Goal: Task Accomplishment & Management: Manage account settings

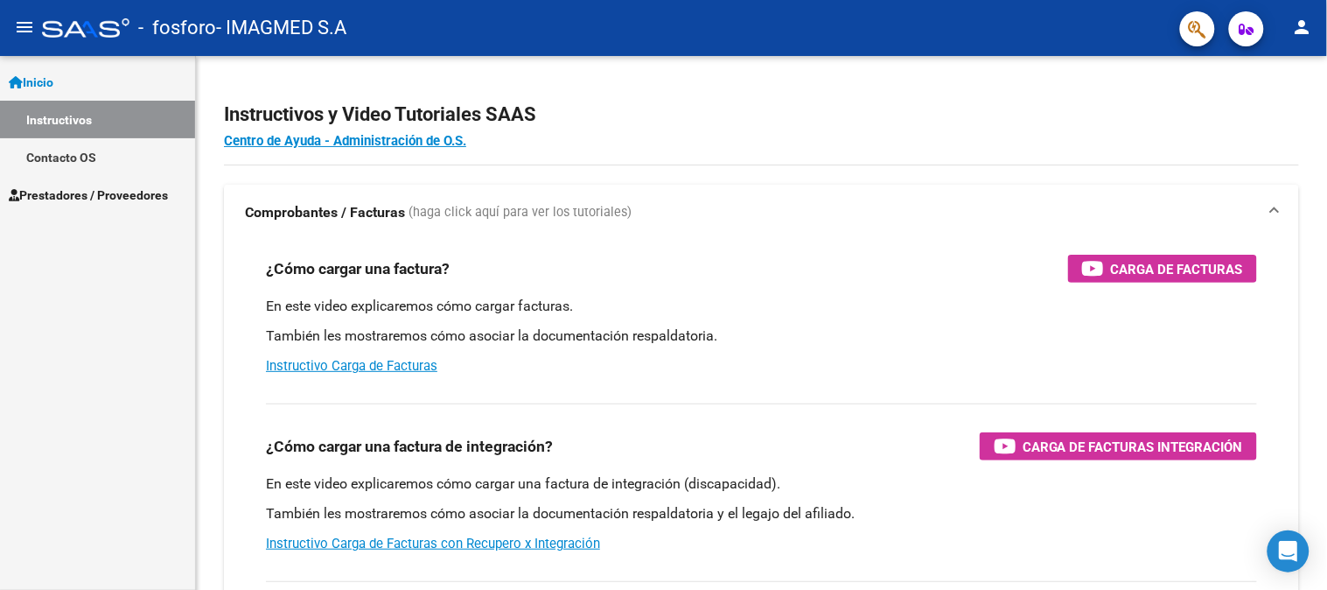
click at [105, 178] on link "Prestadores / Proveedores" at bounding box center [97, 195] width 195 height 38
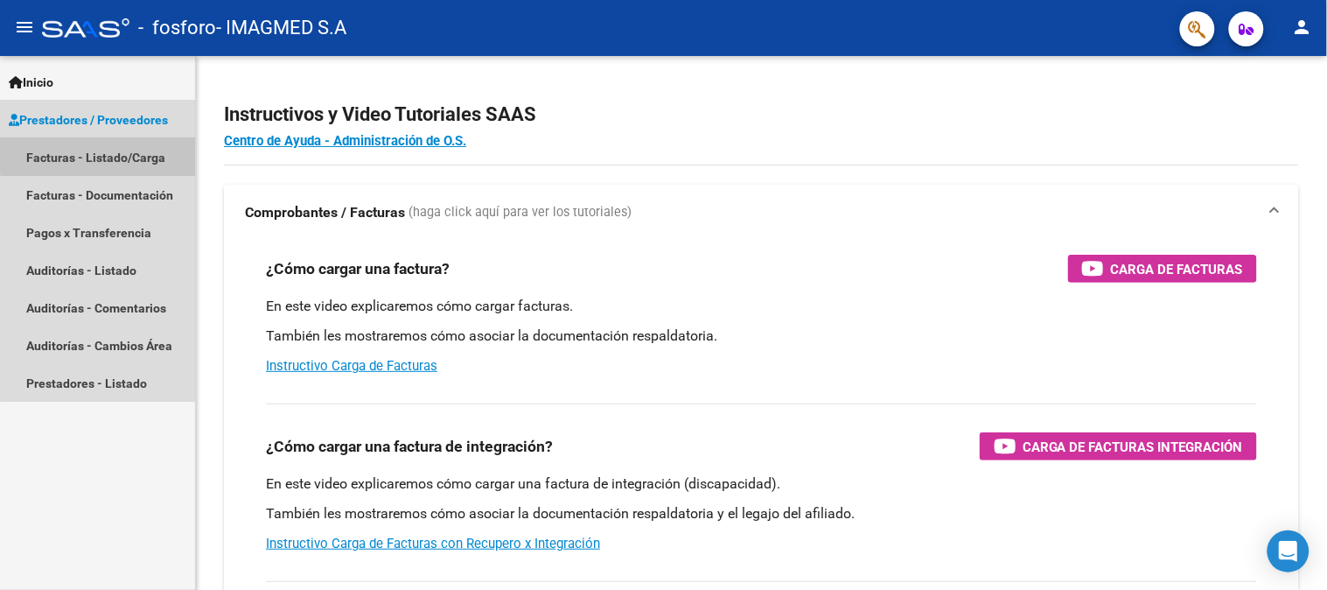
click at [118, 150] on link "Facturas - Listado/Carga" at bounding box center [97, 157] width 195 height 38
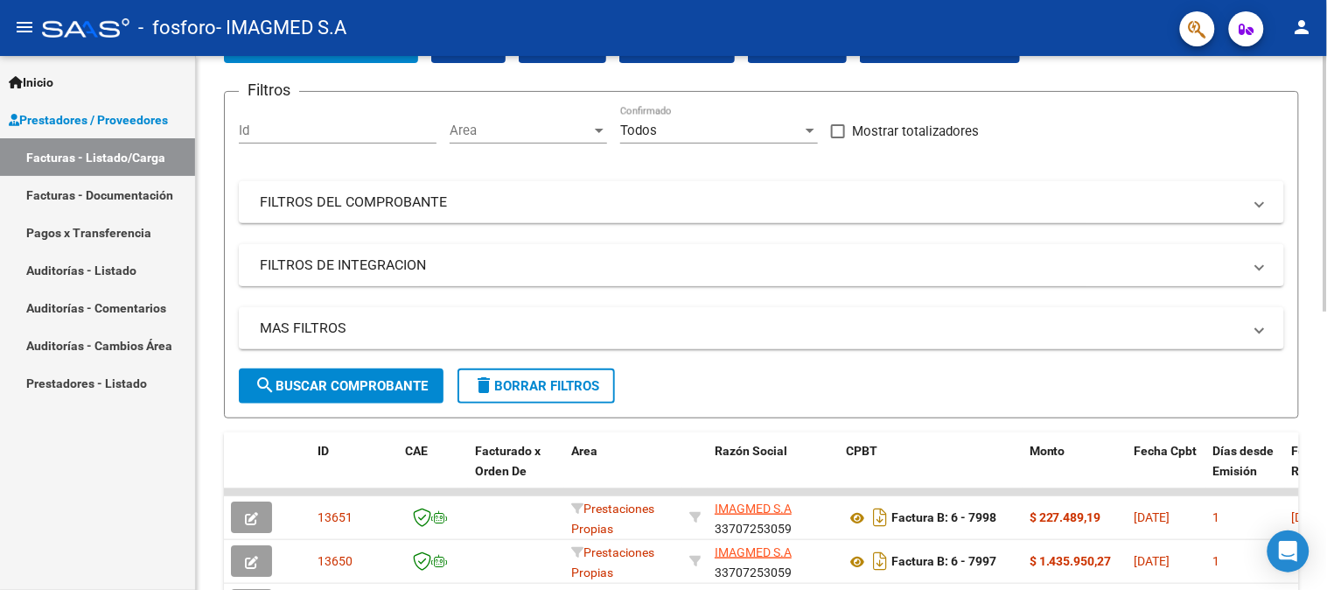
scroll to position [388, 0]
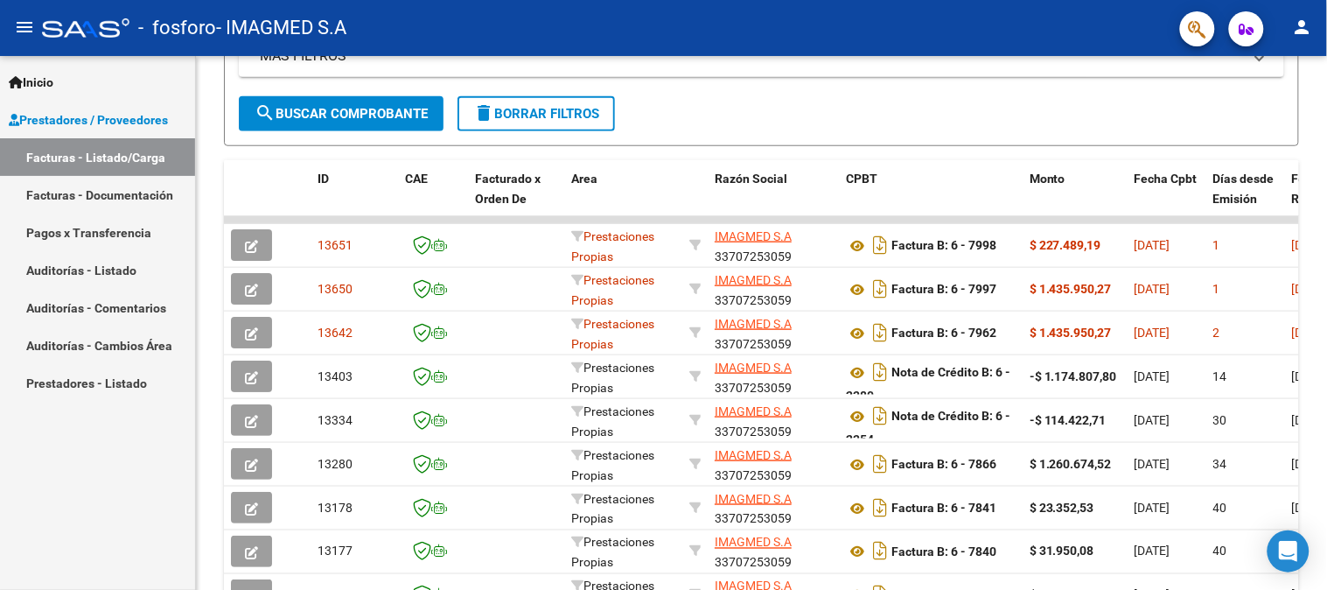
click at [126, 188] on link "Facturas - Documentación" at bounding box center [97, 195] width 195 height 38
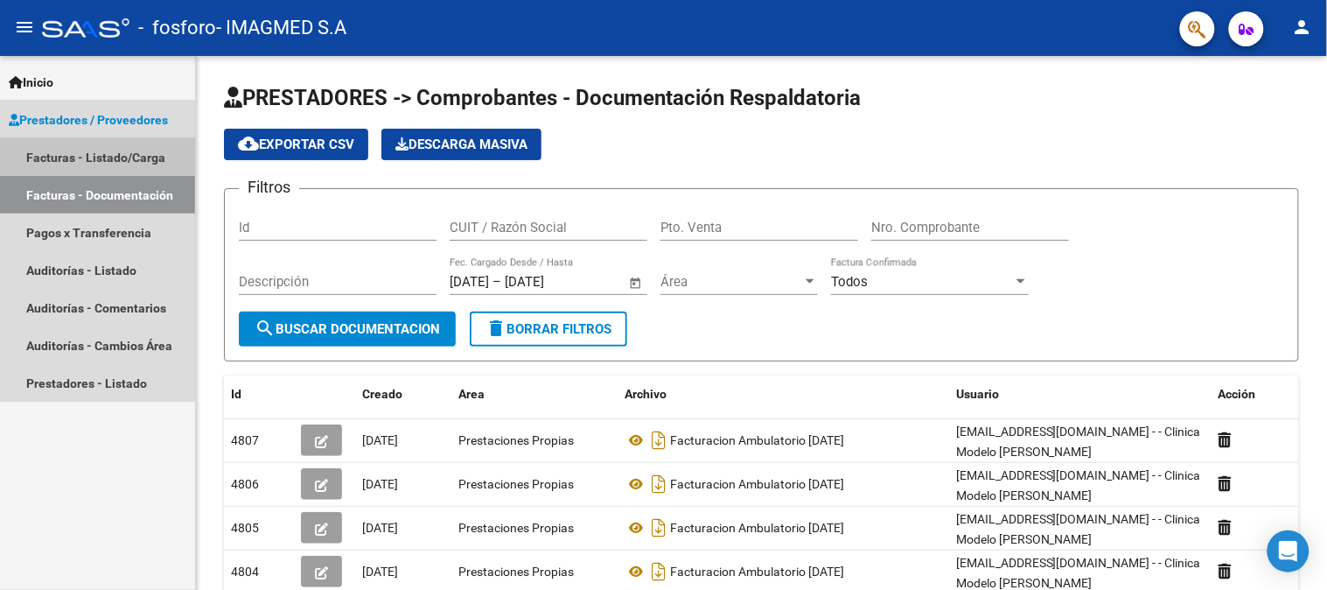
click at [54, 153] on link "Facturas - Listado/Carga" at bounding box center [97, 157] width 195 height 38
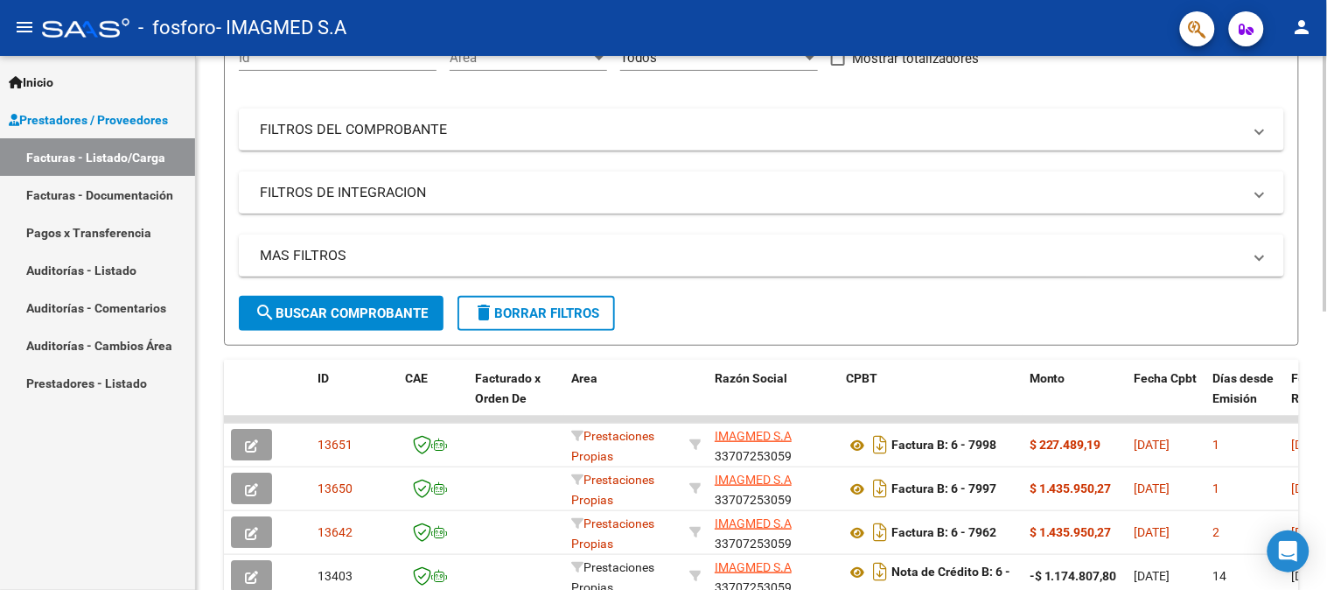
scroll to position [291, 0]
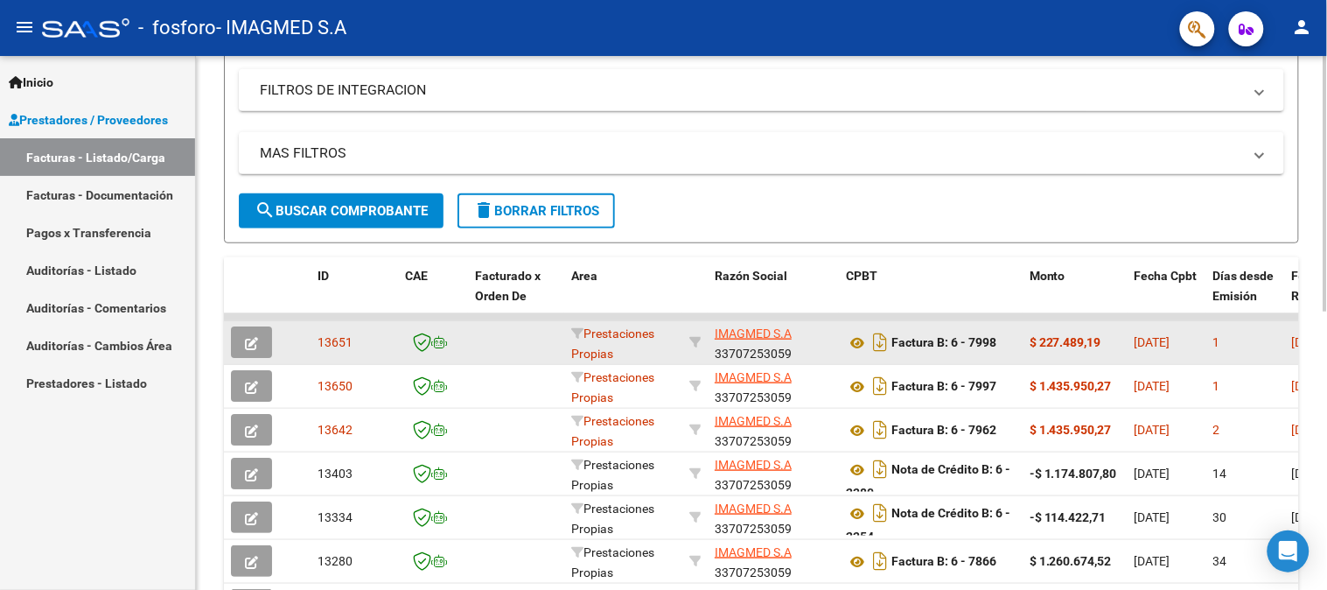
click at [1202, 335] on datatable-body-cell "[DATE]" at bounding box center [1167, 342] width 79 height 43
click at [1240, 339] on div "1" at bounding box center [1245, 342] width 65 height 20
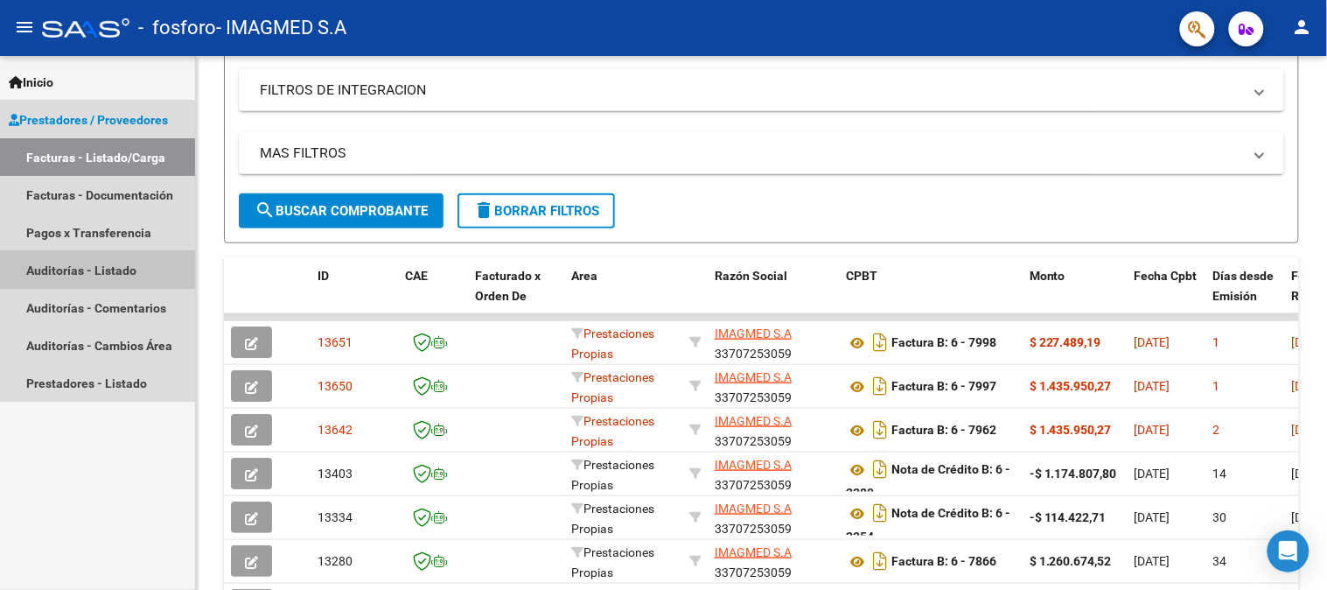
click at [77, 266] on link "Auditorías - Listado" at bounding box center [97, 270] width 195 height 38
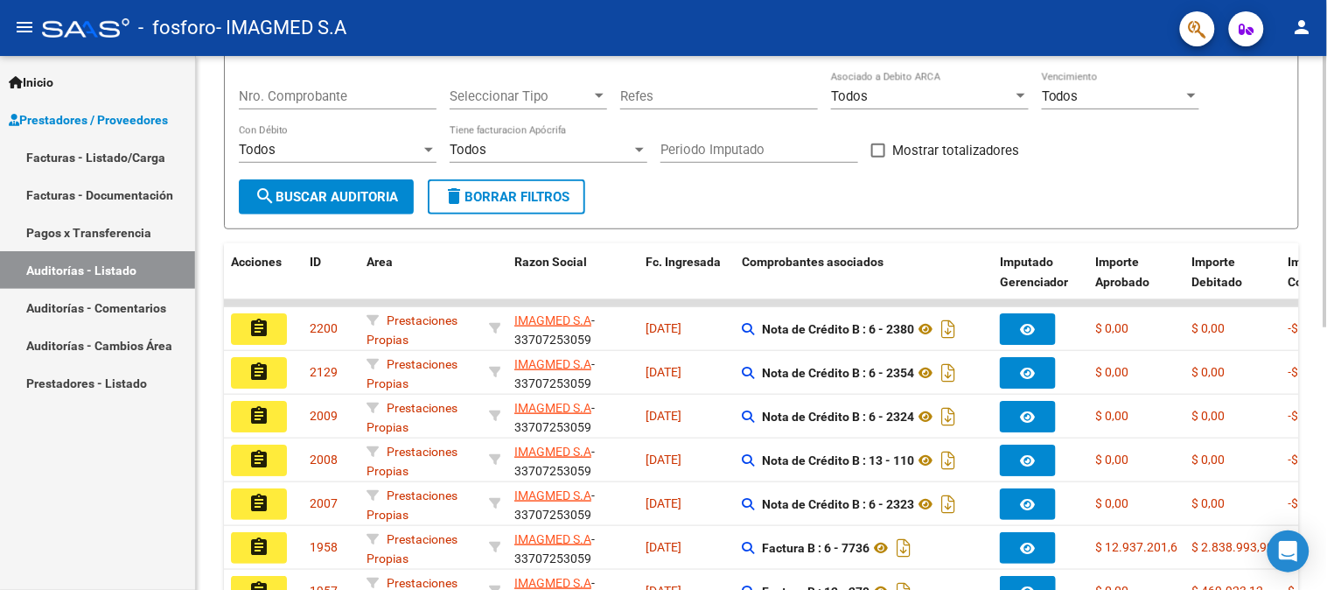
scroll to position [223, 0]
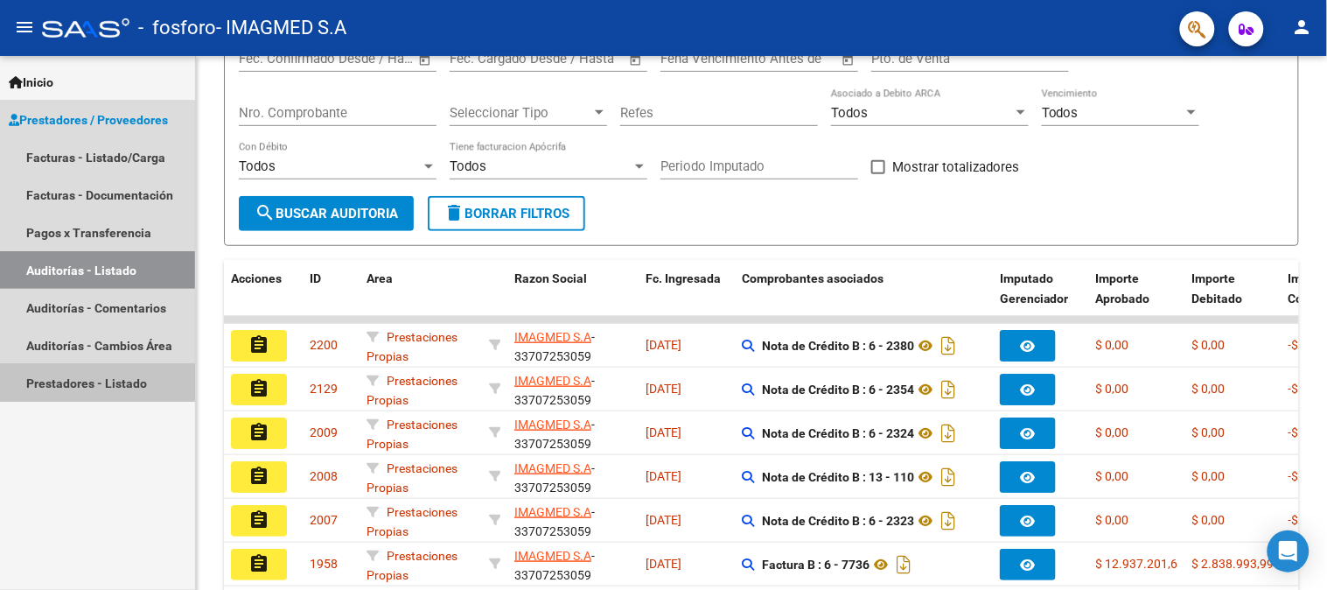
click at [68, 379] on link "Prestadores - Listado" at bounding box center [97, 383] width 195 height 38
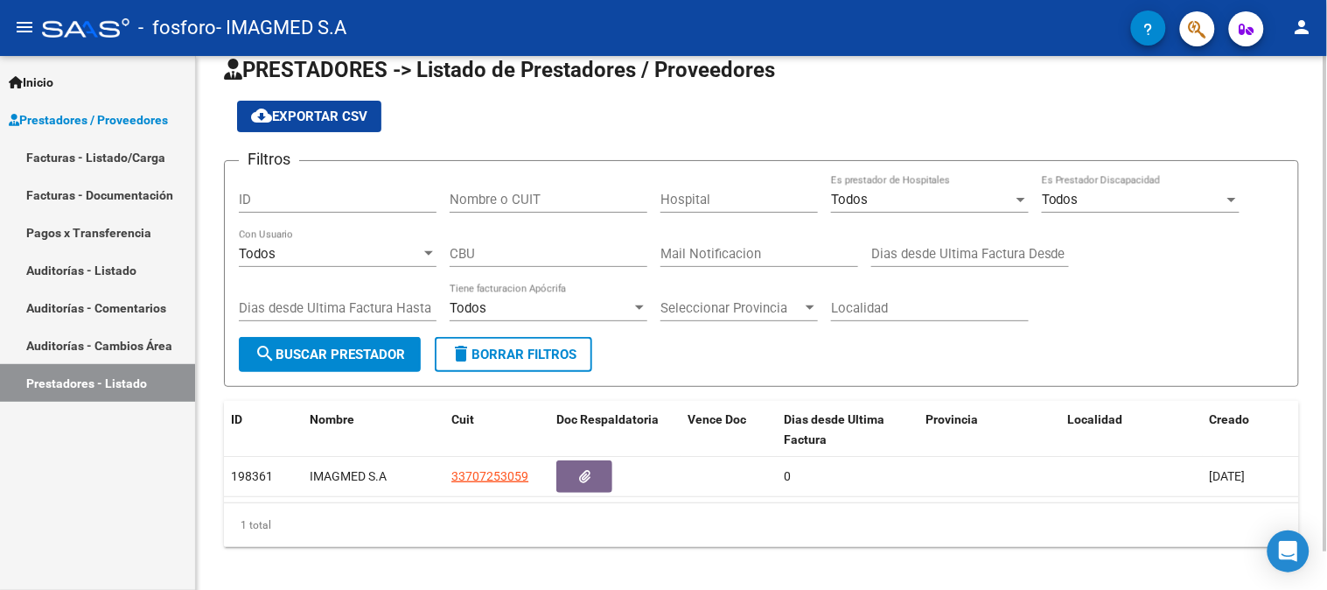
scroll to position [41, 0]
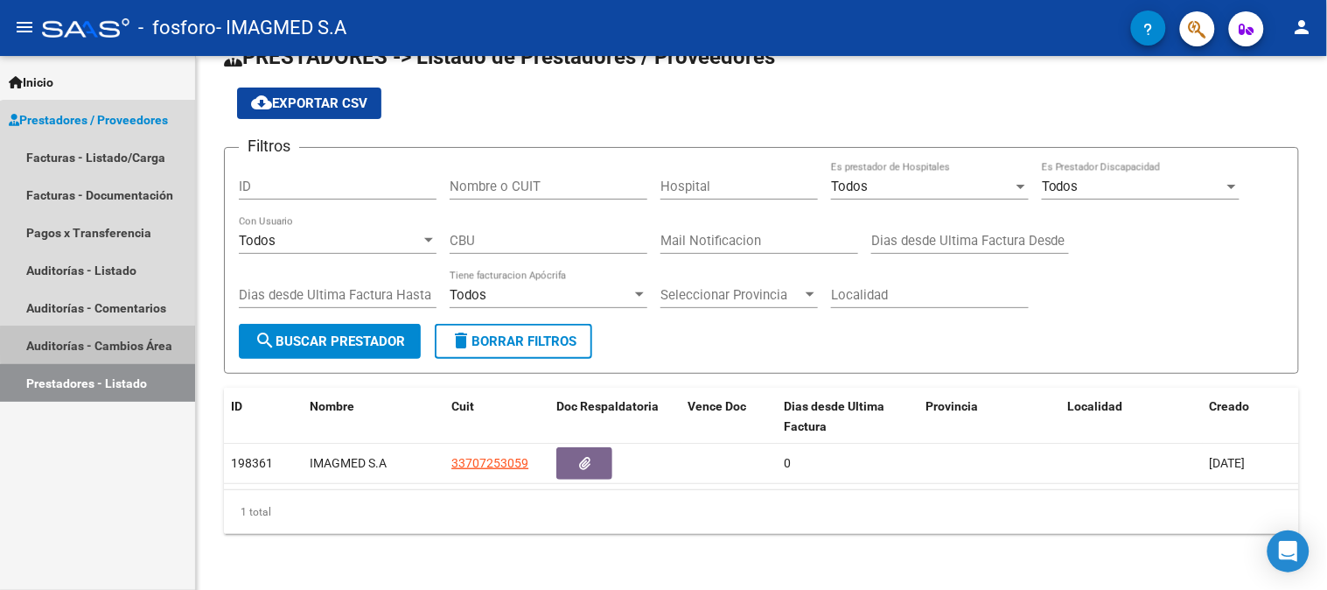
click at [107, 342] on link "Auditorías - Cambios Área" at bounding box center [97, 345] width 195 height 38
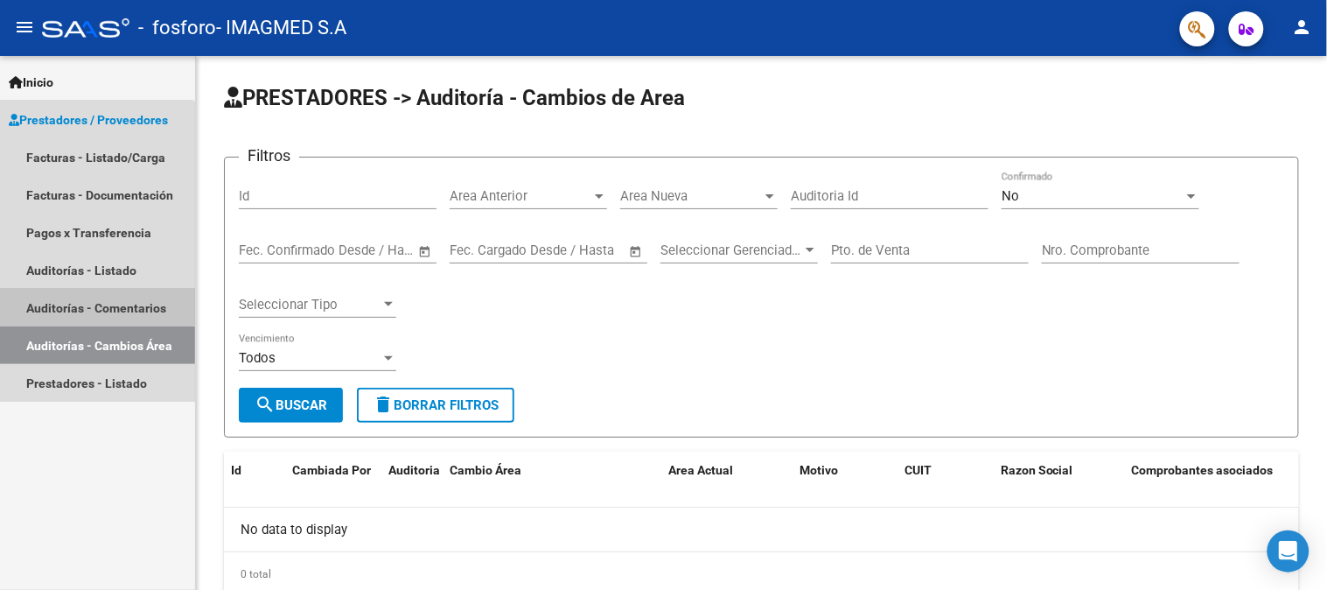
click at [88, 294] on link "Auditorías - Comentarios" at bounding box center [97, 308] width 195 height 38
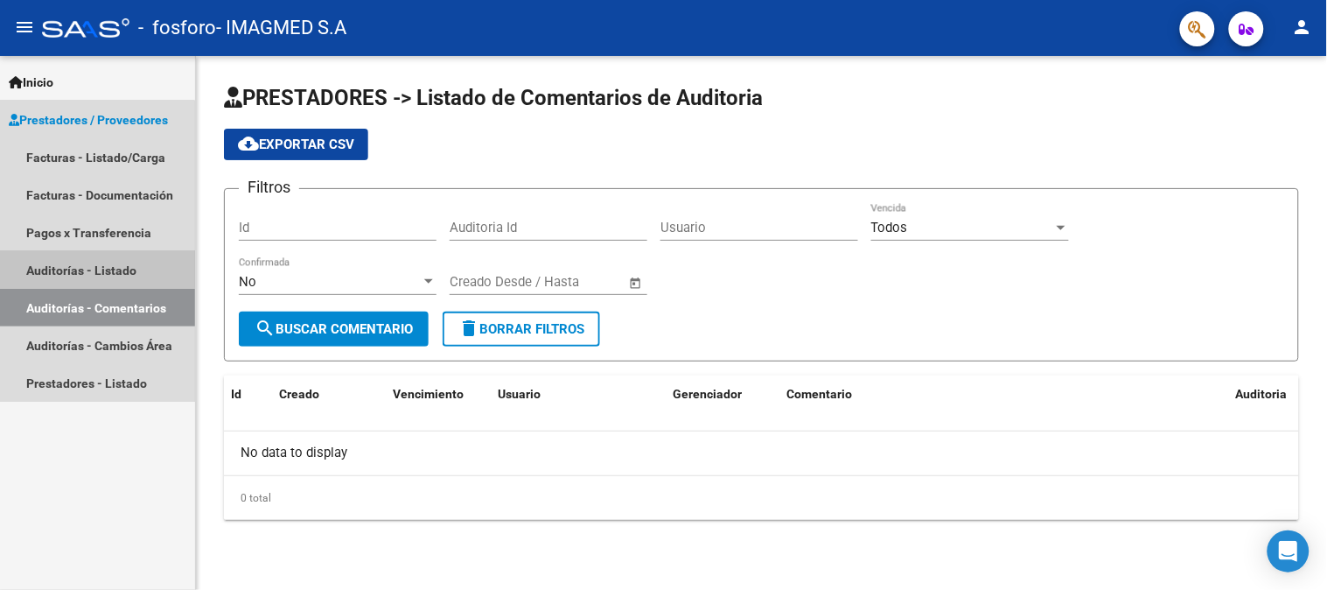
click at [94, 266] on link "Auditorías - Listado" at bounding box center [97, 270] width 195 height 38
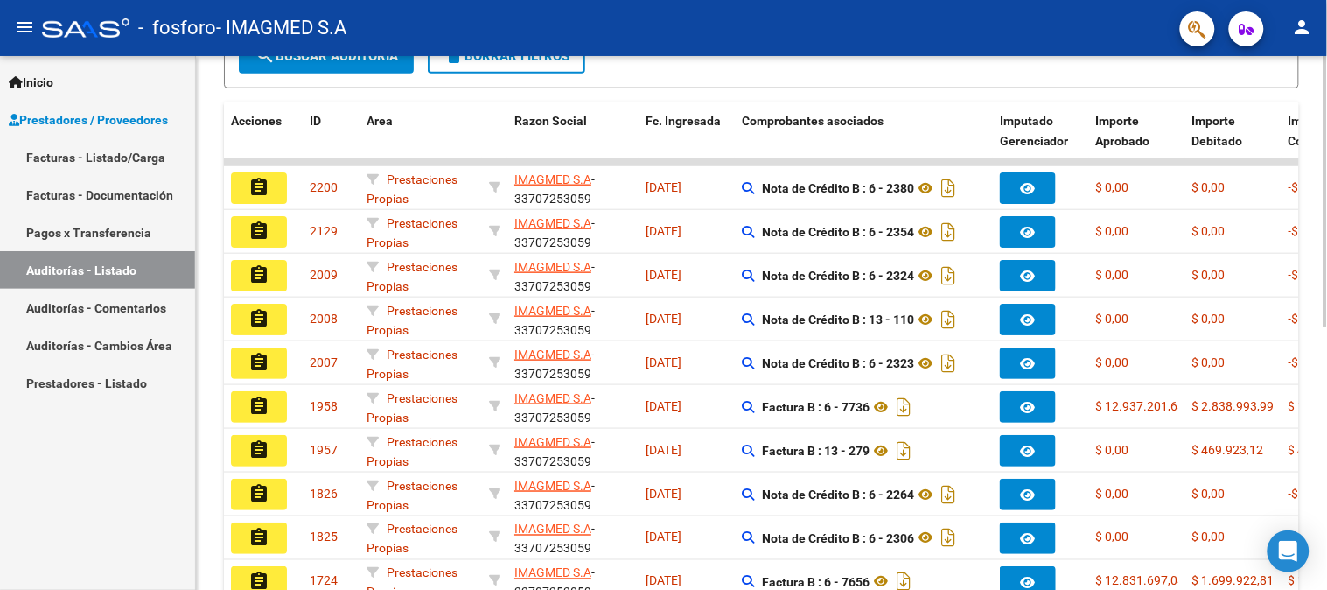
scroll to position [388, 0]
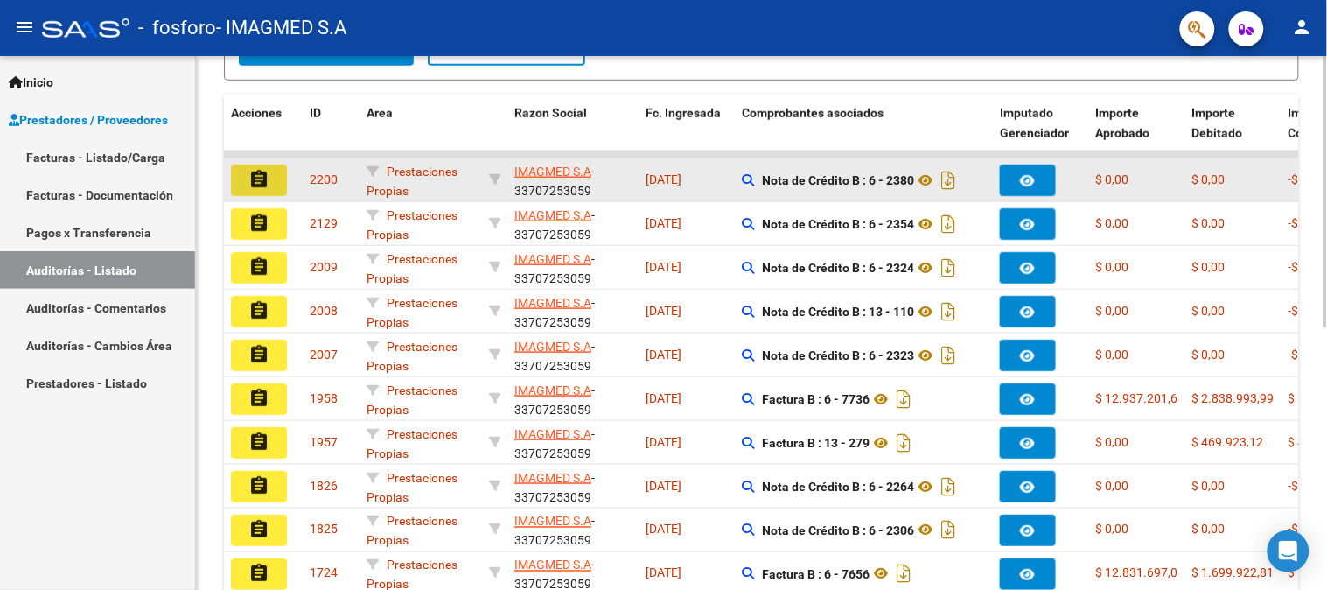
click at [258, 173] on mat-icon "assignment" at bounding box center [258, 179] width 21 height 21
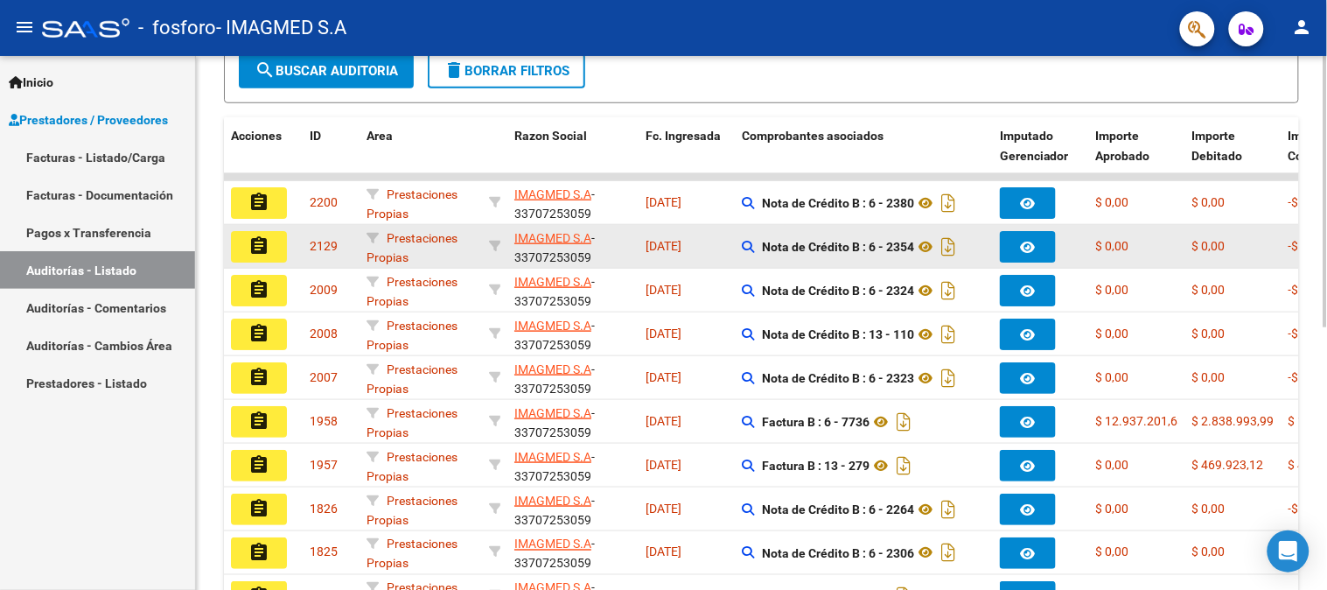
scroll to position [388, 0]
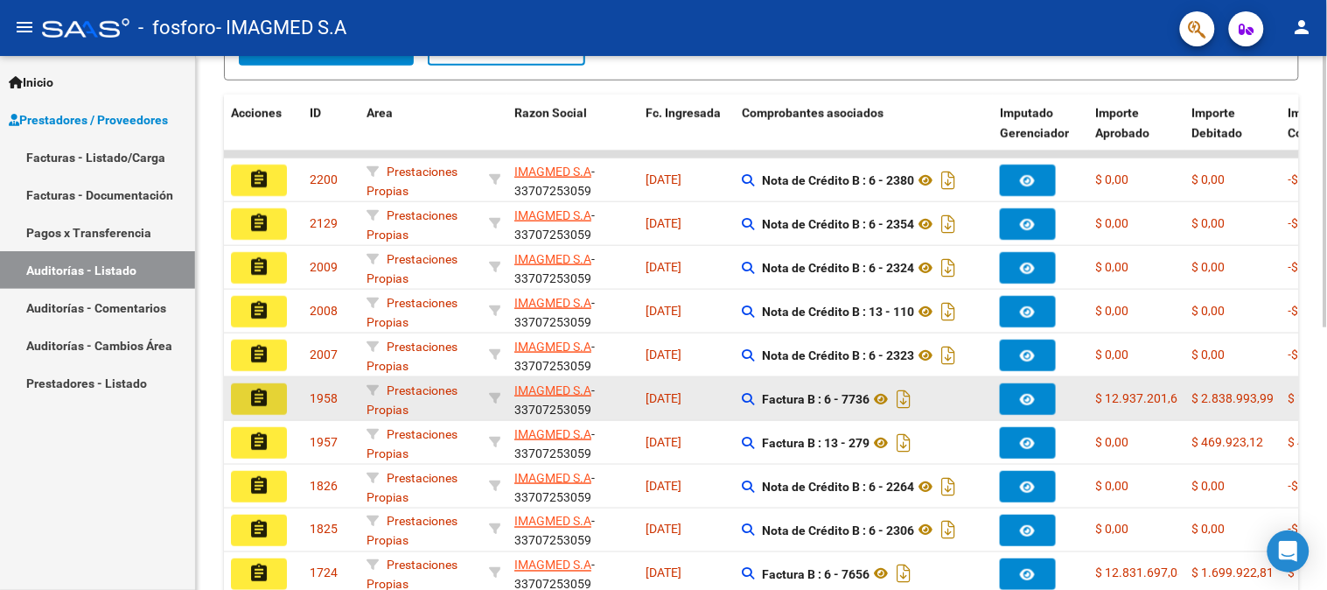
click at [265, 390] on mat-icon "assignment" at bounding box center [258, 398] width 21 height 21
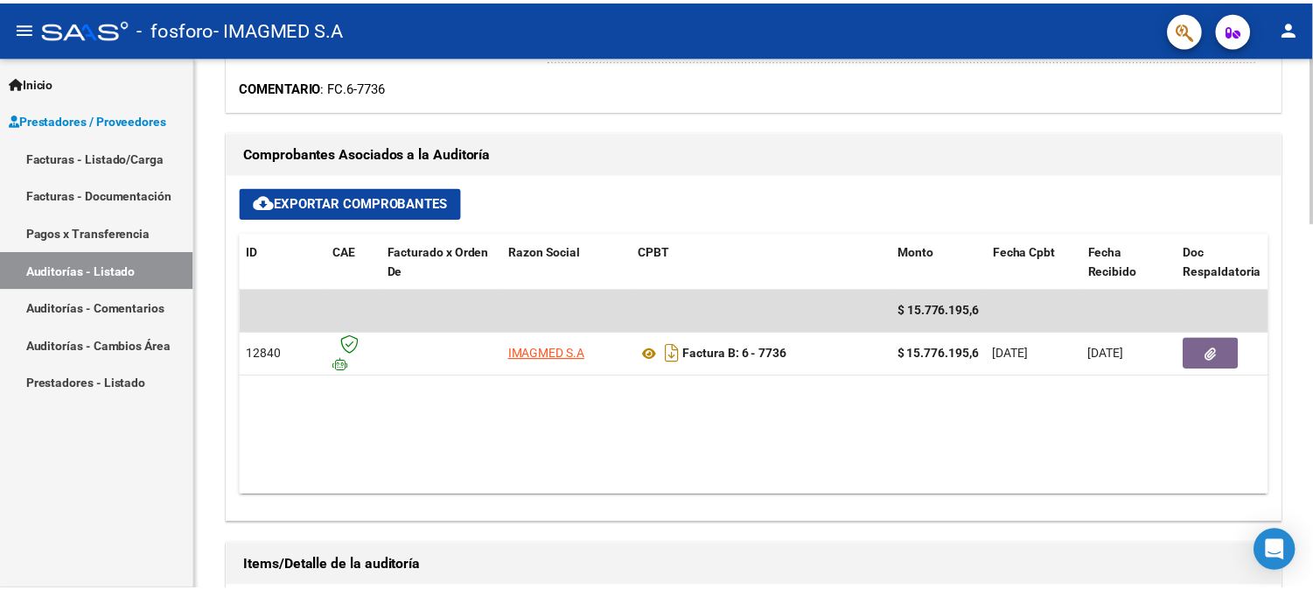
scroll to position [583, 0]
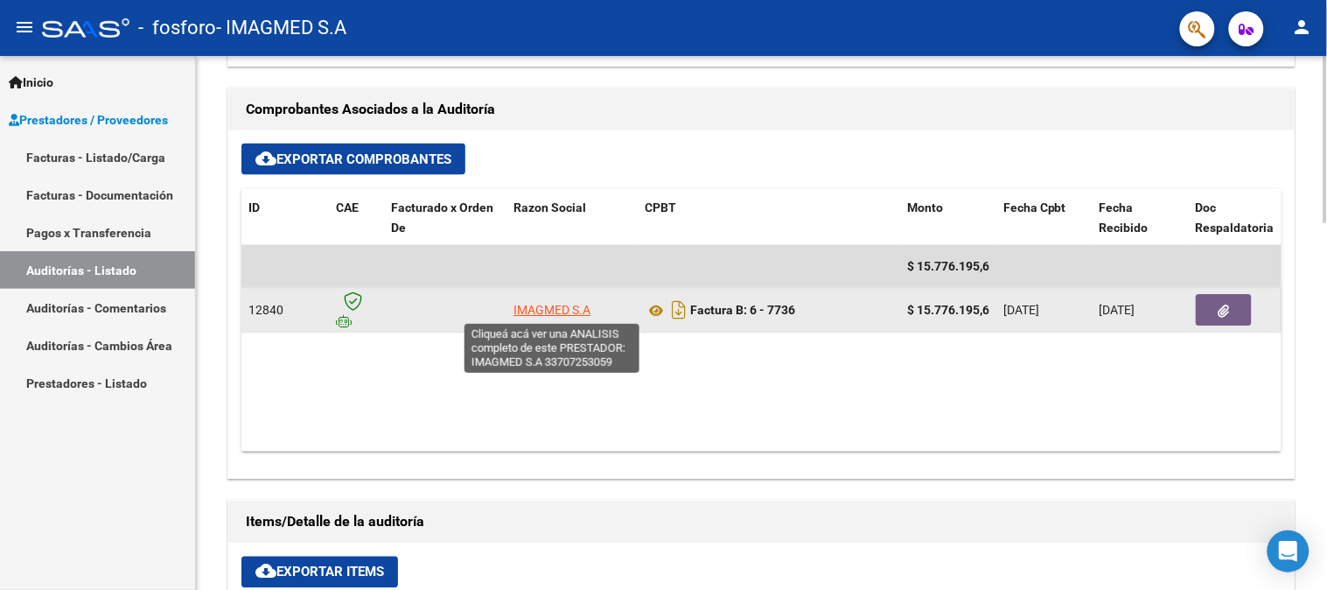
click at [566, 306] on span "IMAGMED S.A" at bounding box center [552, 310] width 77 height 14
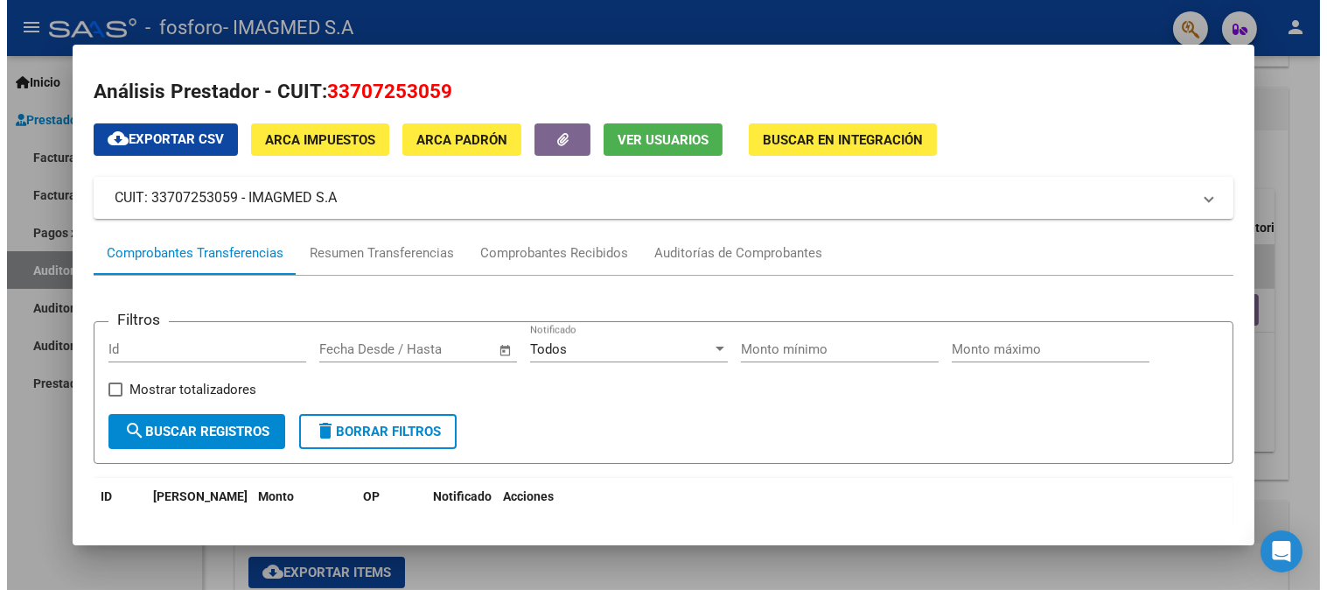
scroll to position [0, 0]
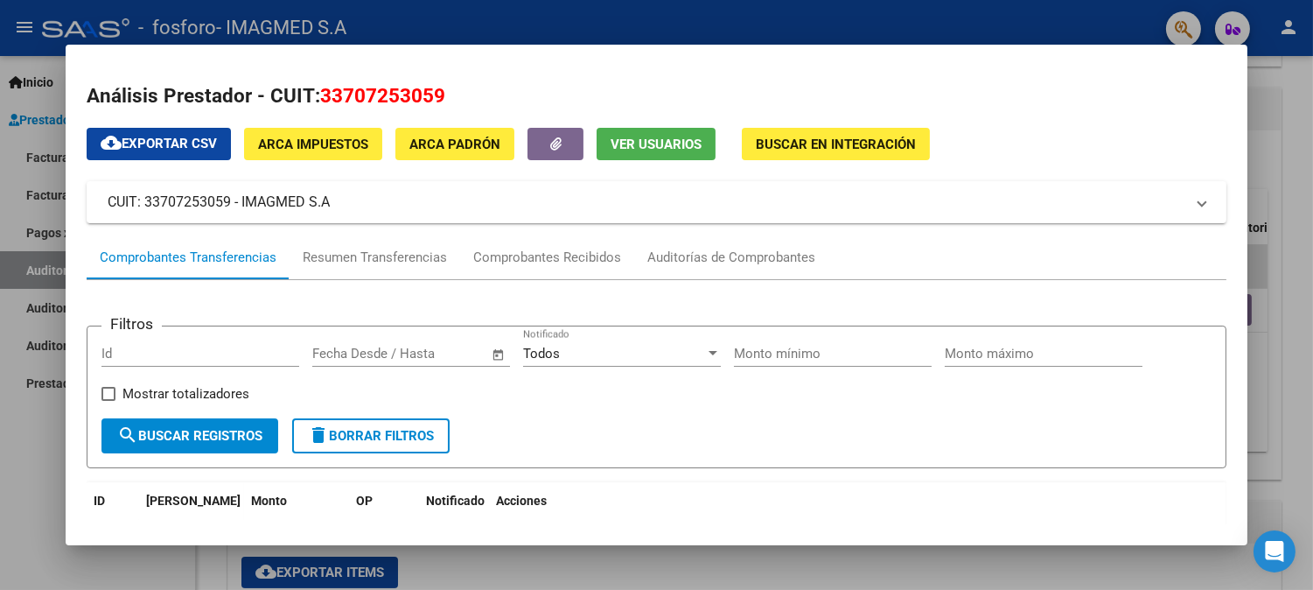
click at [1308, 191] on div at bounding box center [656, 295] width 1313 height 590
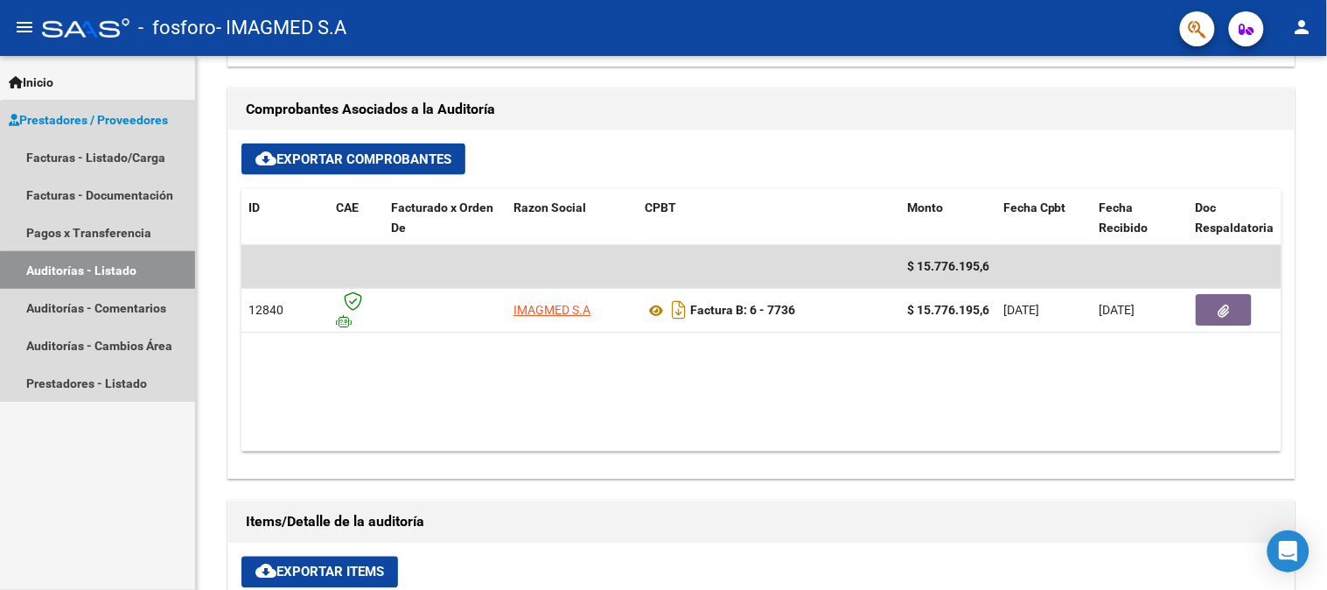
click at [110, 271] on link "Auditorías - Listado" at bounding box center [97, 270] width 195 height 38
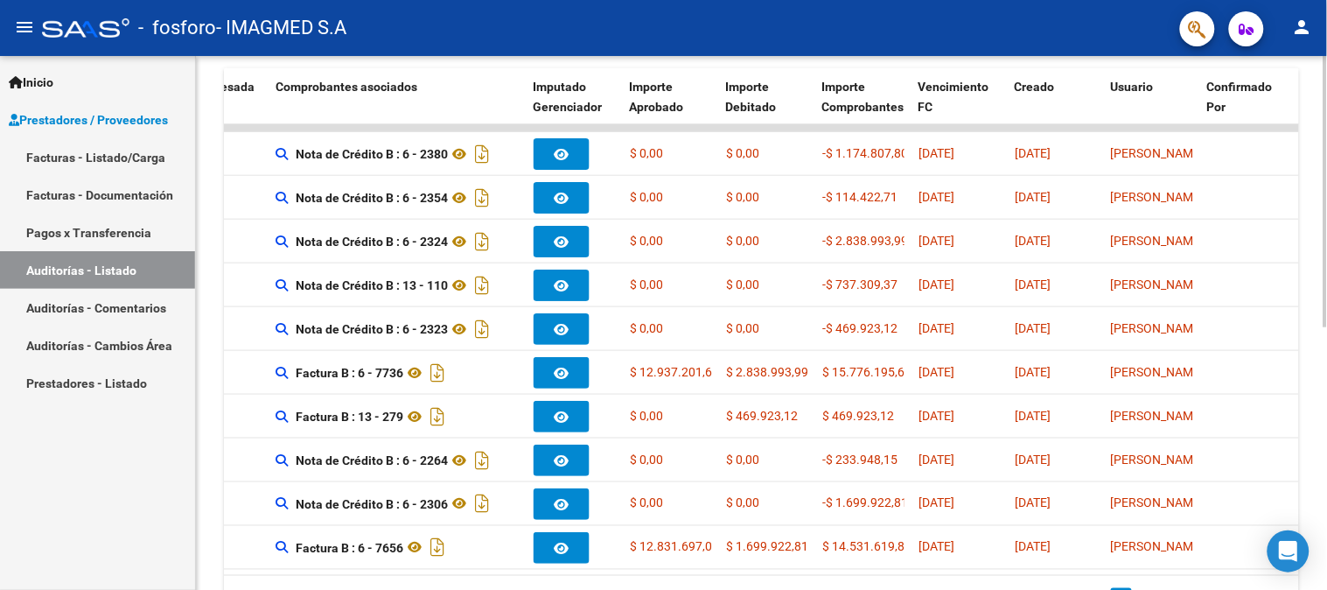
scroll to position [514, 0]
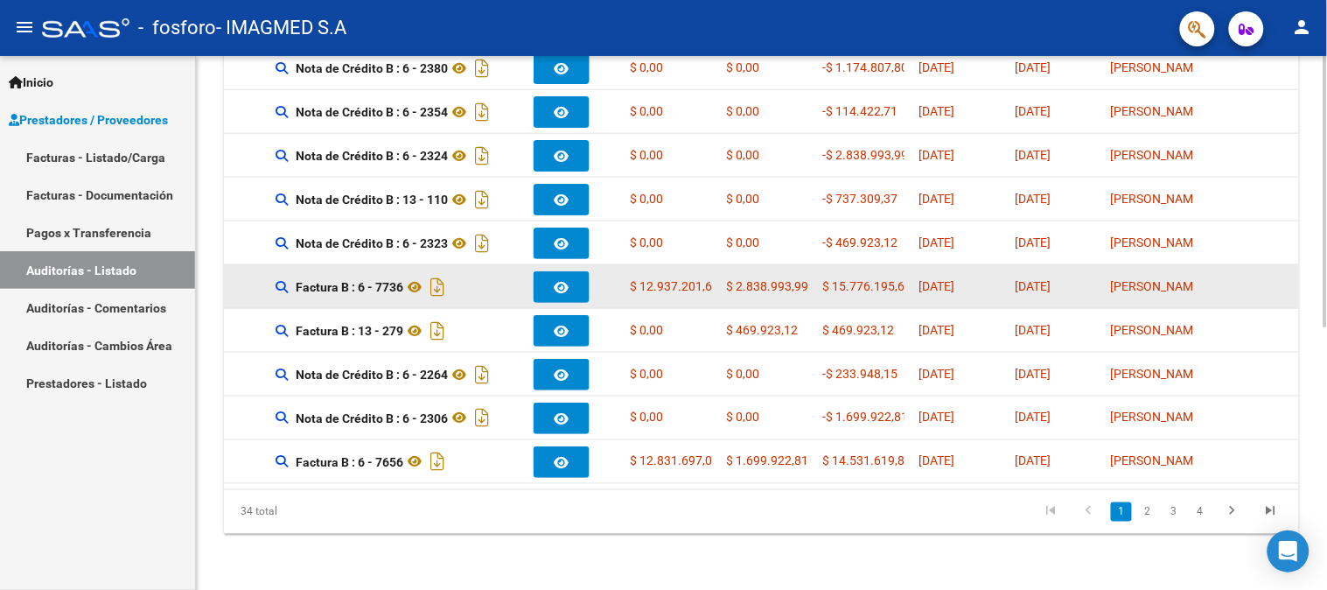
click at [790, 279] on span "$ 2.838.993,99" at bounding box center [767, 286] width 82 height 14
drag, startPoint x: 807, startPoint y: 265, endPoint x: 730, endPoint y: 262, distance: 77.0
click at [730, 276] on div "$ 2.838.993,99" at bounding box center [767, 286] width 82 height 20
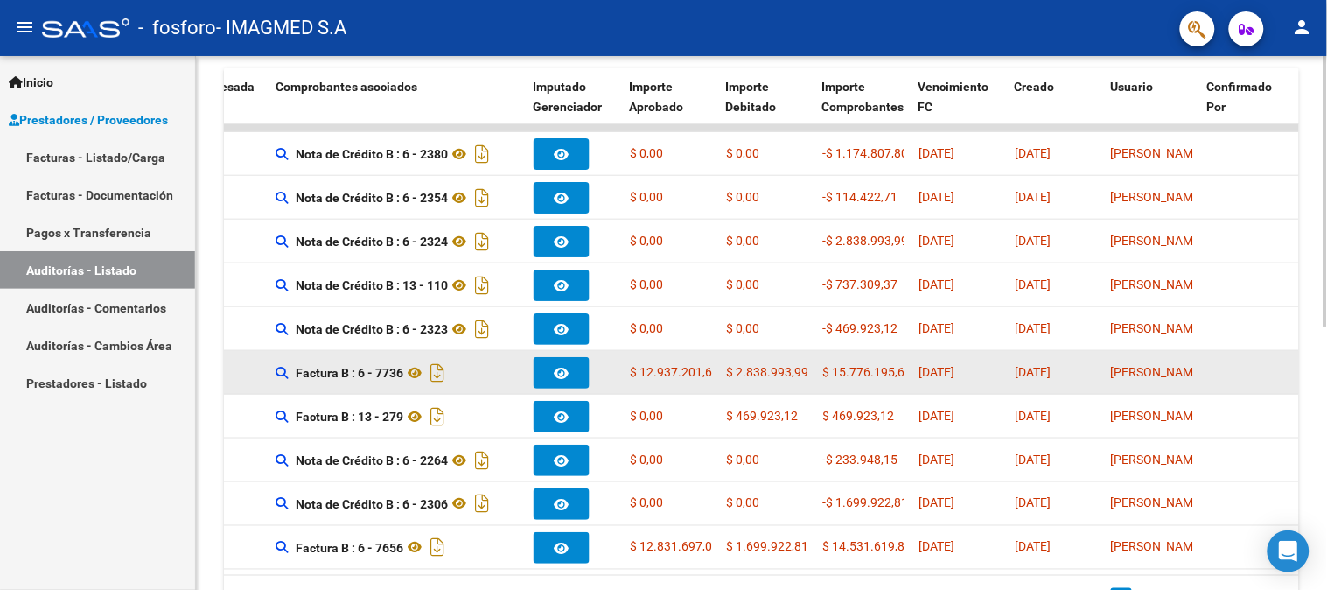
scroll to position [417, 0]
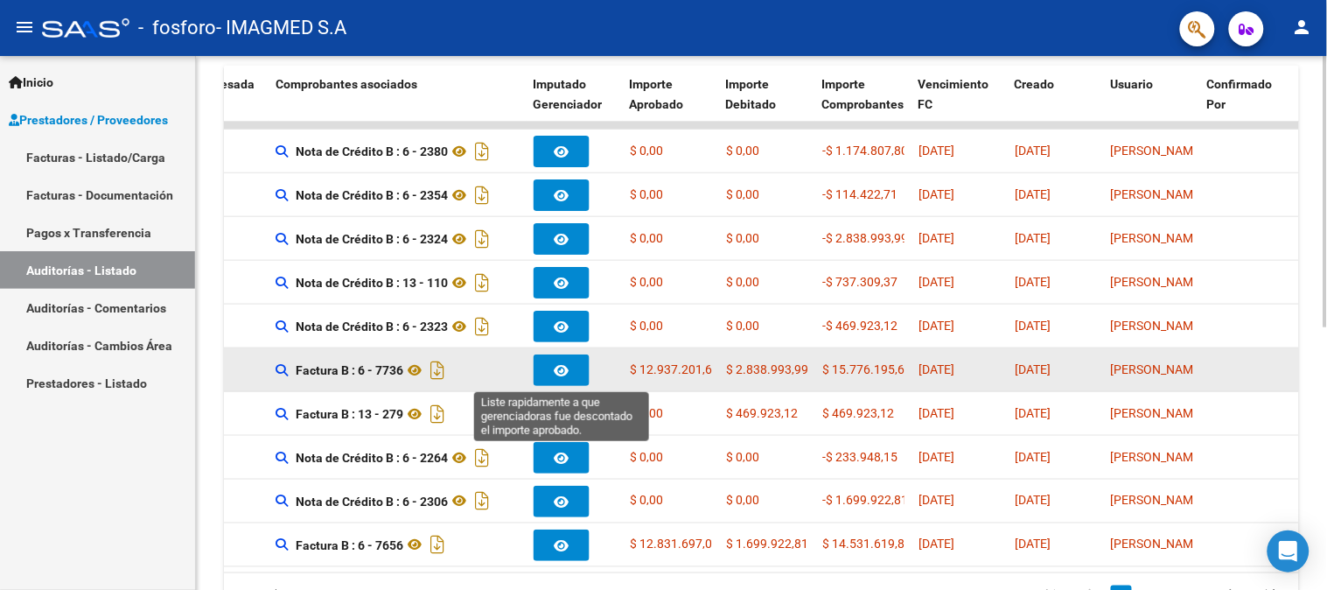
click at [553, 372] on button "button" at bounding box center [562, 369] width 56 height 31
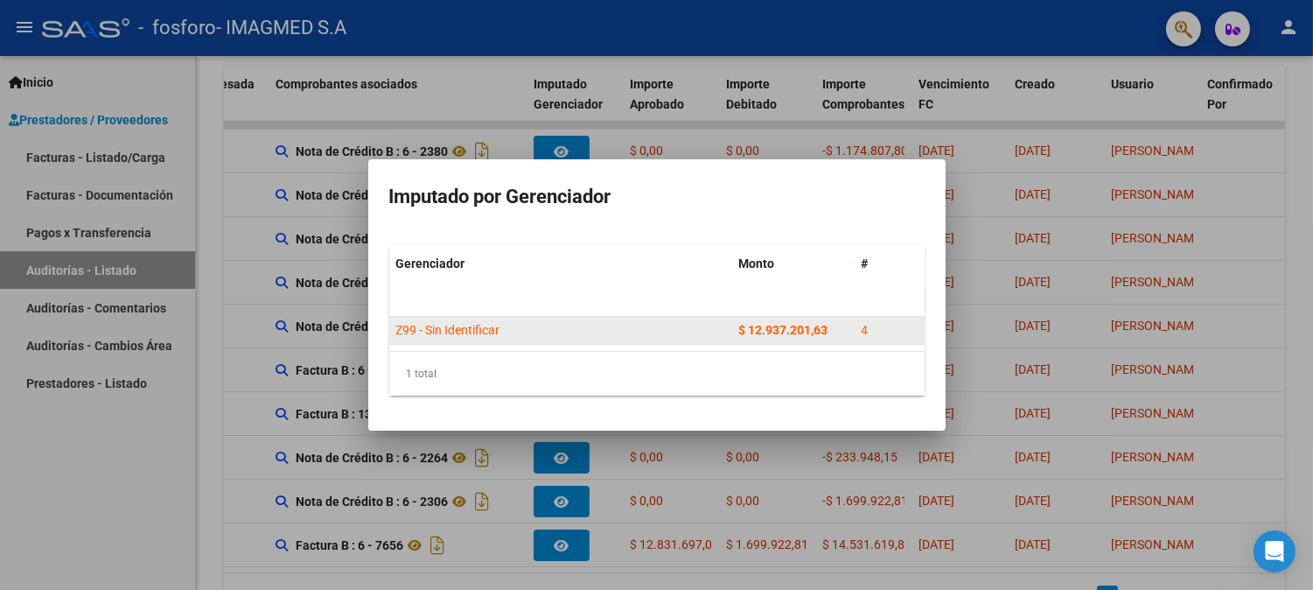
click at [481, 324] on span "Z99 - Sin Identificar" at bounding box center [448, 330] width 104 height 14
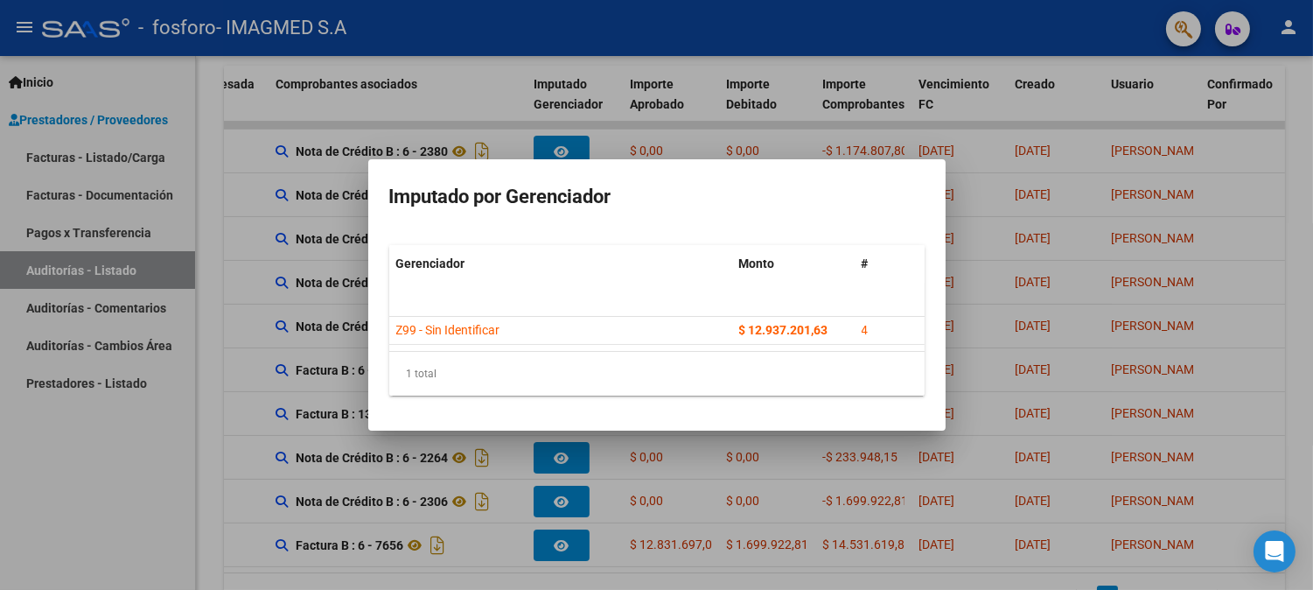
click at [1177, 185] on div at bounding box center [656, 295] width 1313 height 590
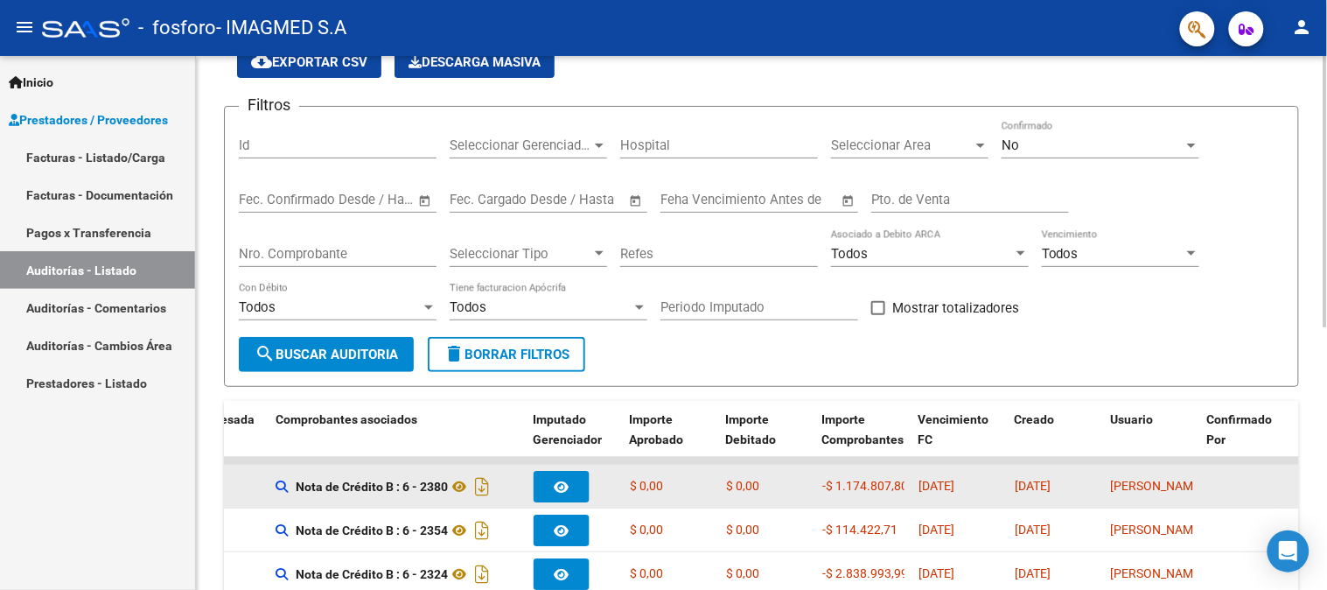
scroll to position [194, 0]
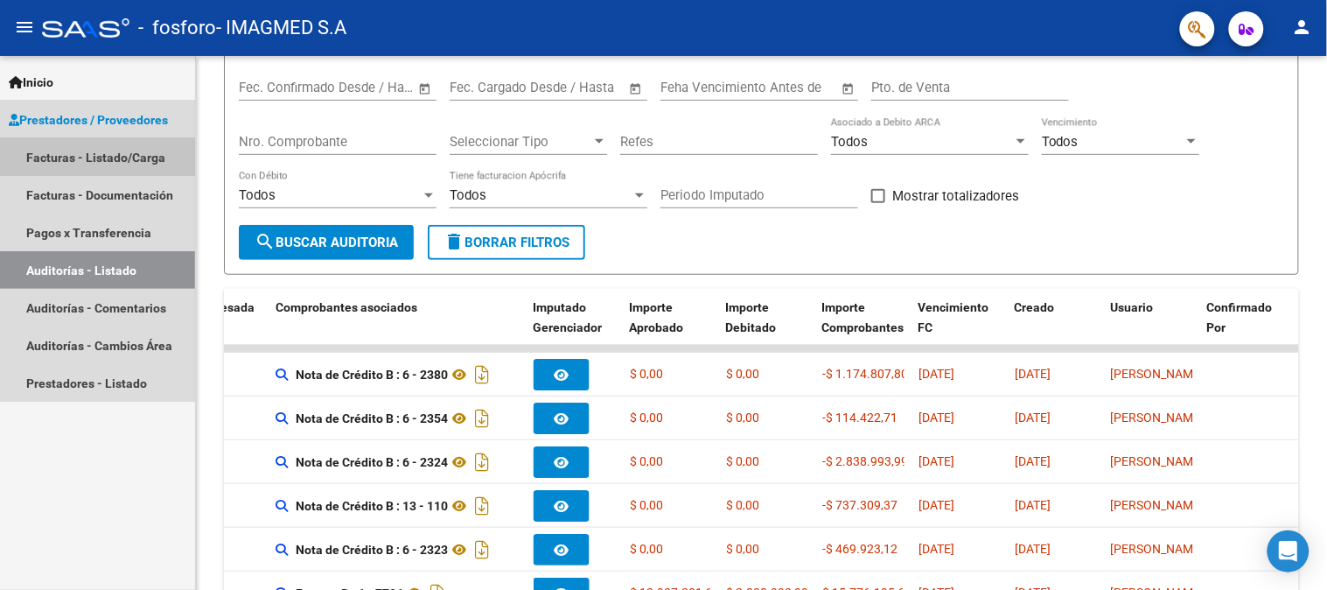
click at [112, 149] on link "Facturas - Listado/Carga" at bounding box center [97, 157] width 195 height 38
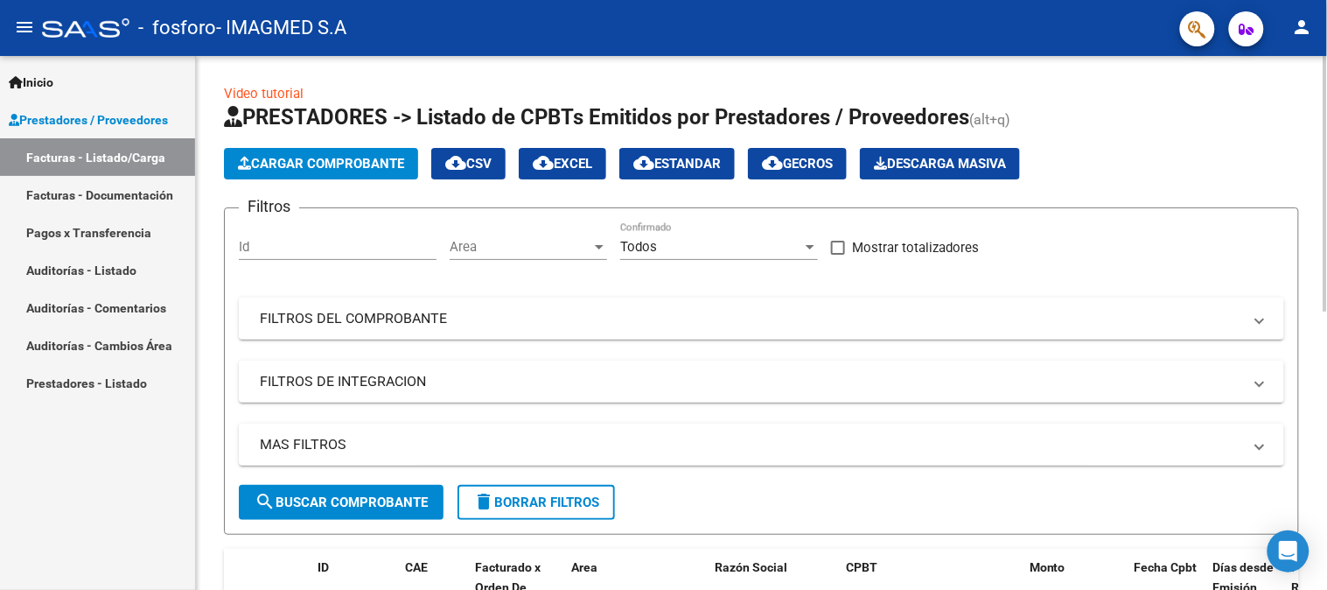
click at [379, 158] on span "Cargar Comprobante" at bounding box center [321, 164] width 166 height 16
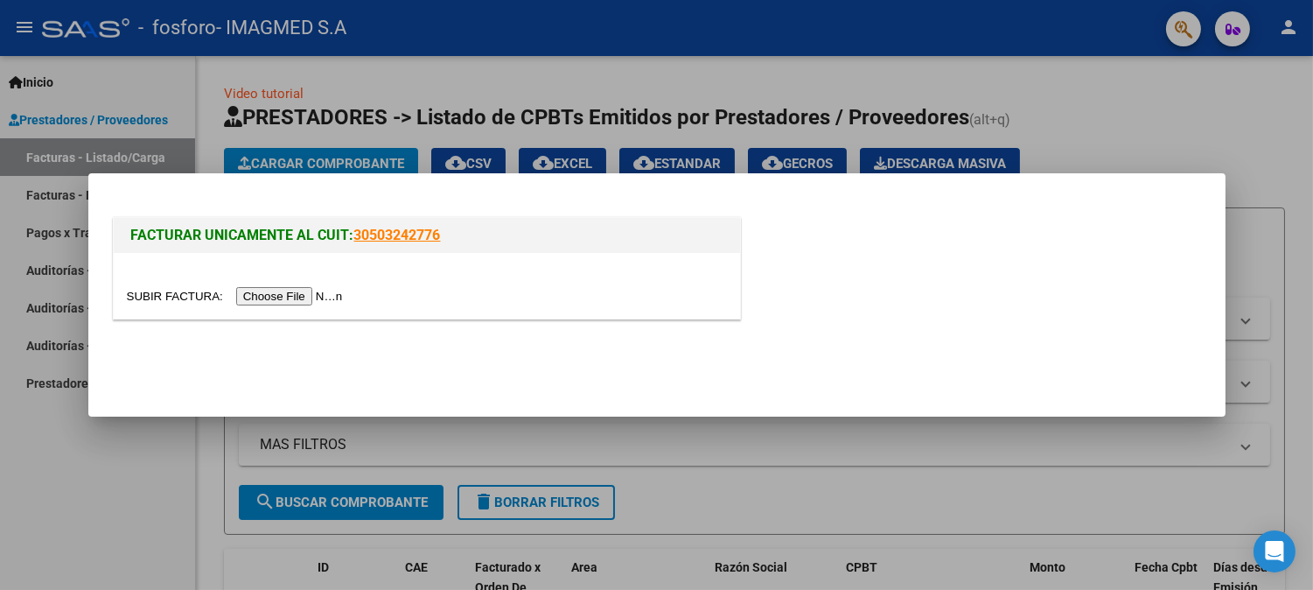
click at [277, 292] on input "file" at bounding box center [237, 296] width 221 height 18
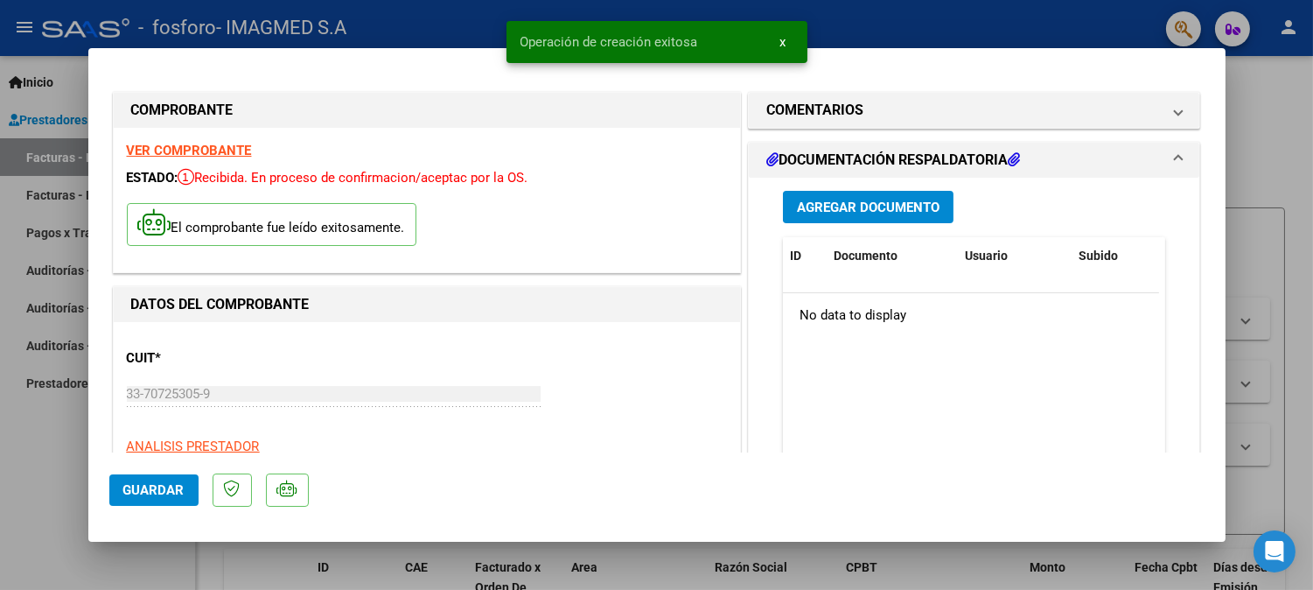
click at [167, 482] on span "Guardar" at bounding box center [153, 490] width 61 height 16
click at [1245, 114] on div at bounding box center [656, 295] width 1313 height 590
type input "$ 0,00"
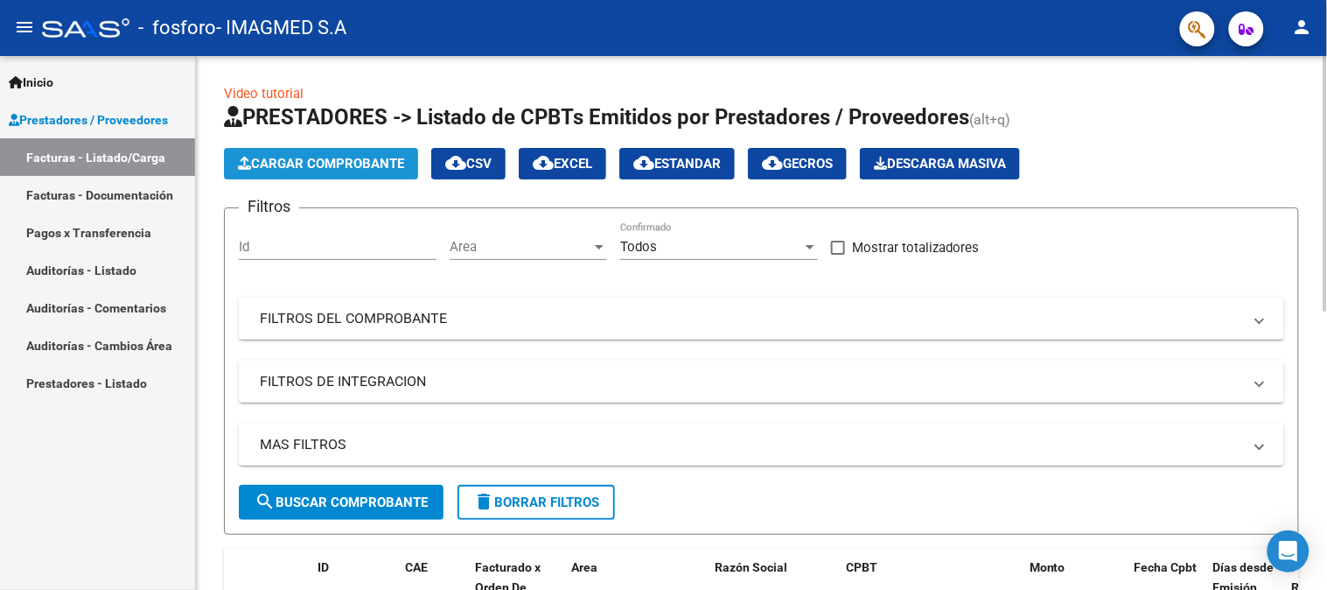
click at [338, 157] on span "Cargar Comprobante" at bounding box center [321, 164] width 166 height 16
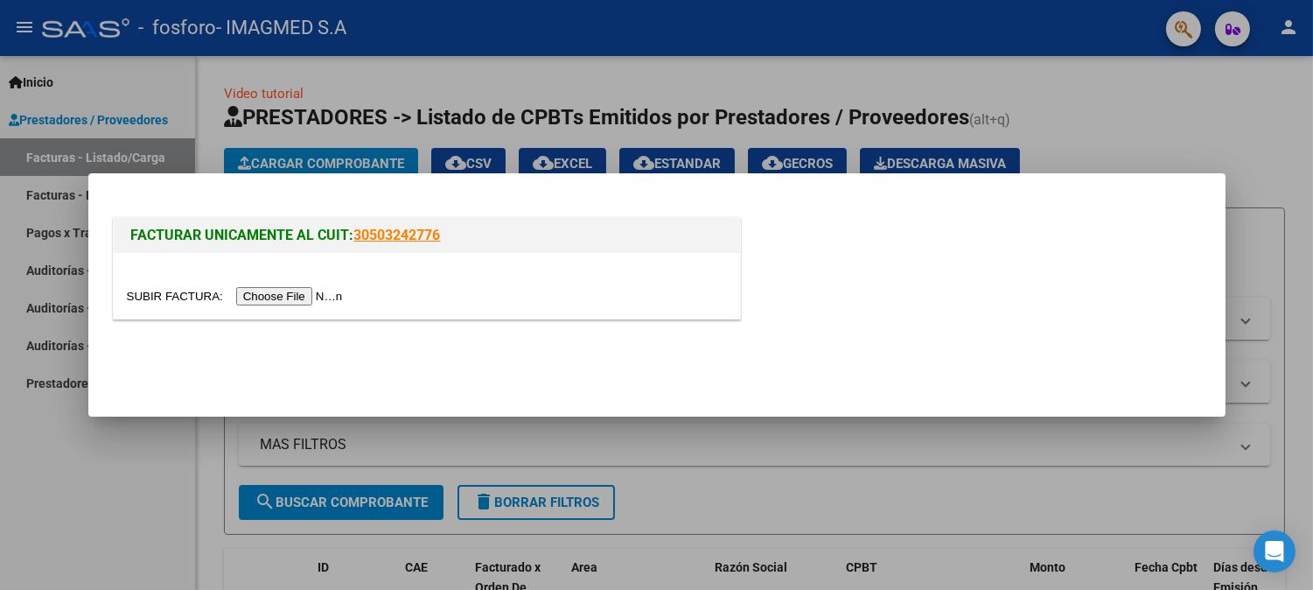
click at [285, 298] on input "file" at bounding box center [237, 296] width 221 height 18
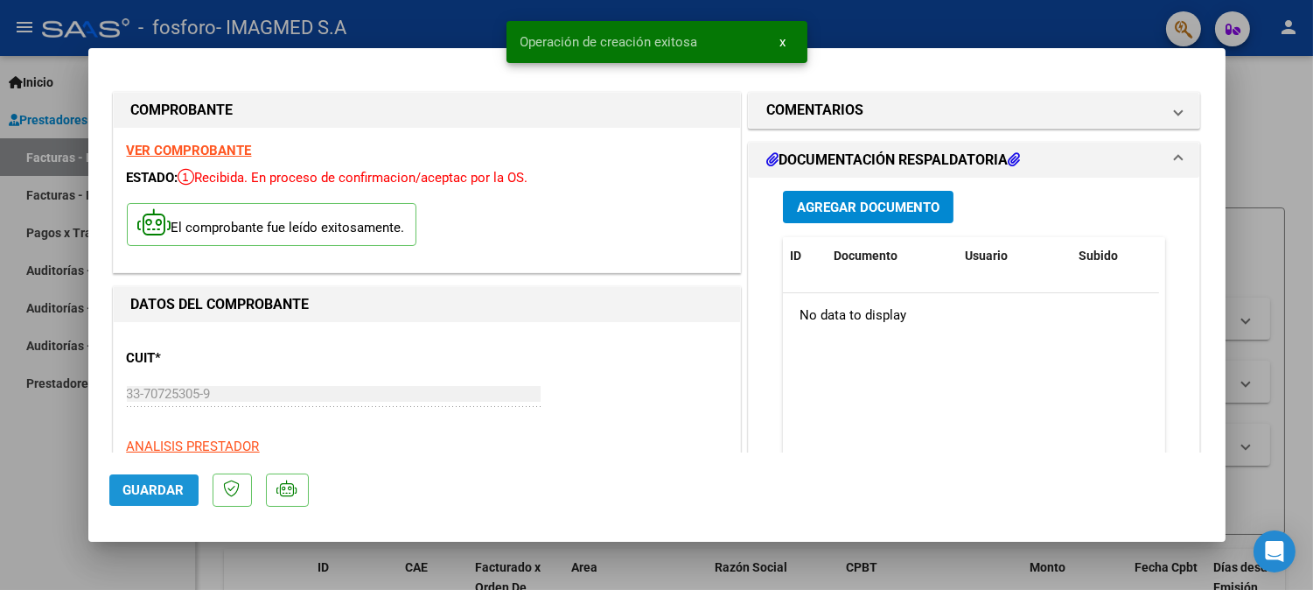
click at [147, 493] on span "Guardar" at bounding box center [153, 490] width 61 height 16
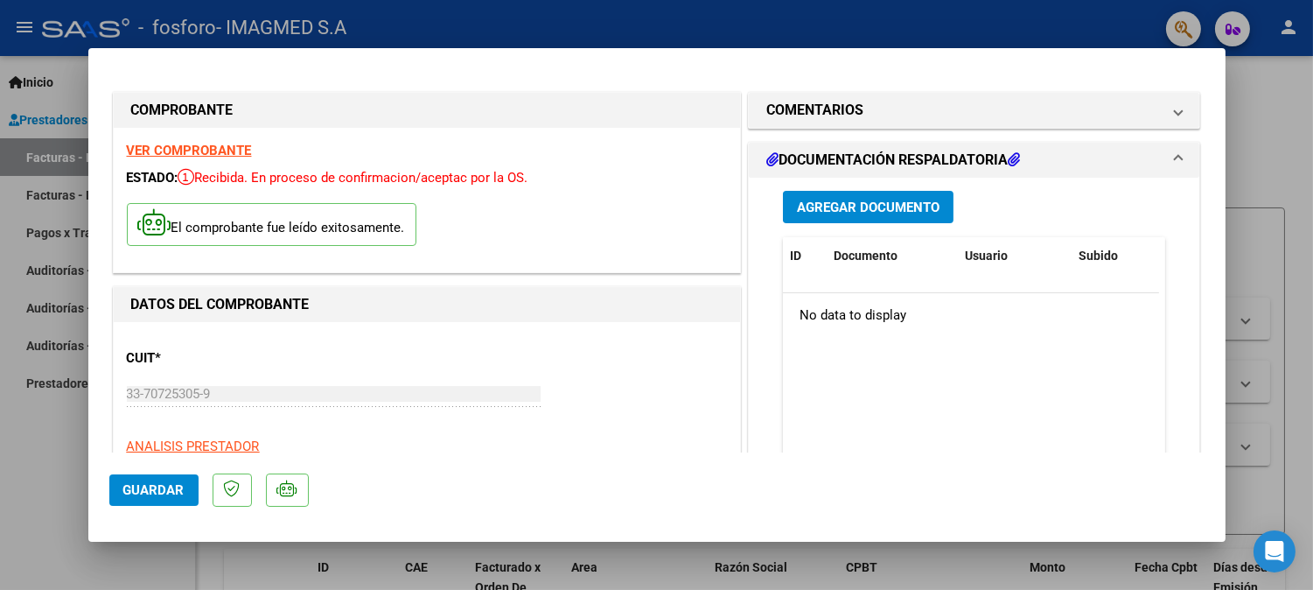
click at [1286, 121] on div at bounding box center [656, 295] width 1313 height 590
type input "$ 0,00"
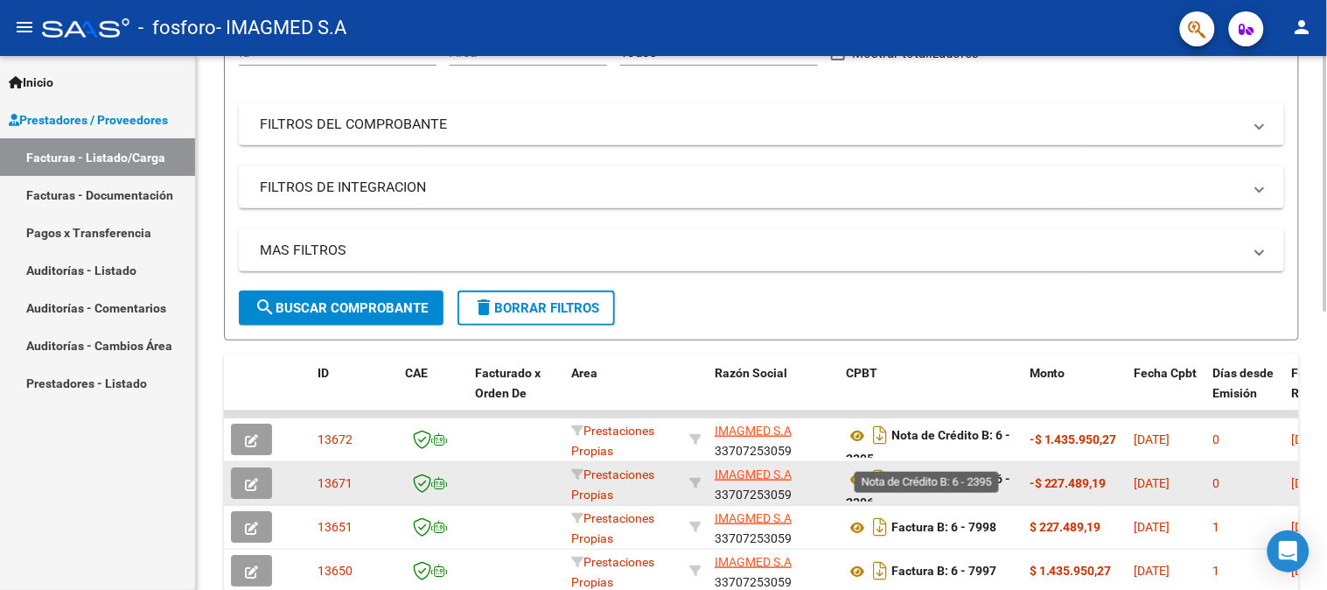
scroll to position [1, 0]
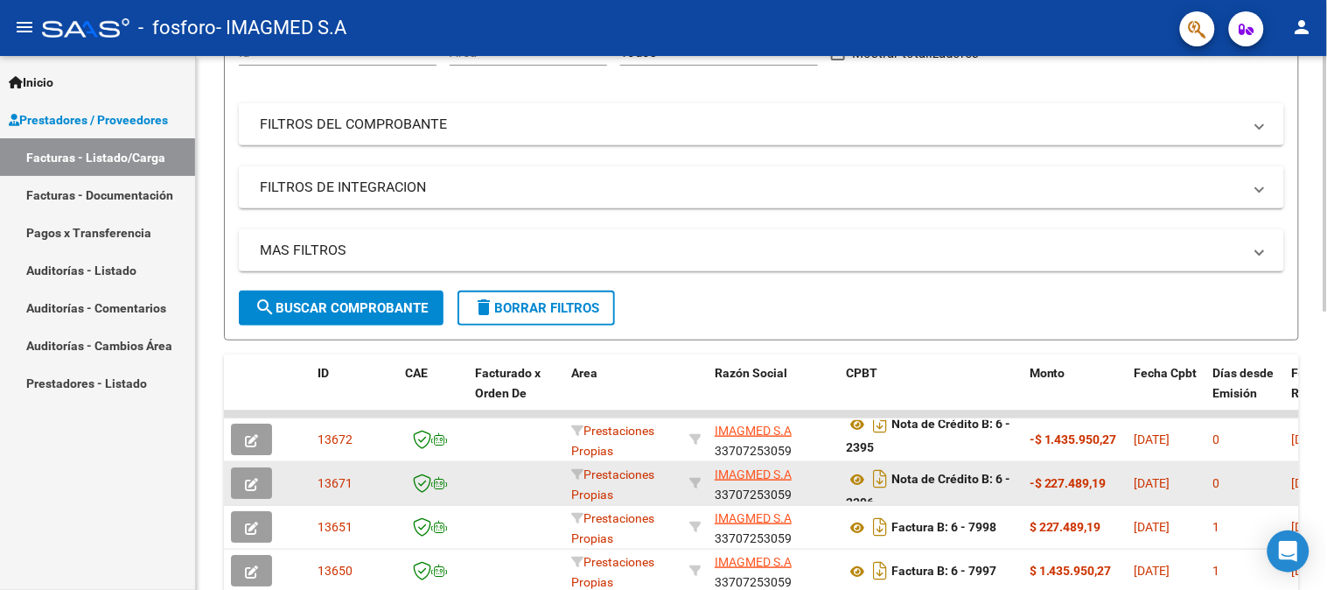
drag, startPoint x: 985, startPoint y: 430, endPoint x: 1004, endPoint y: 468, distance: 42.3
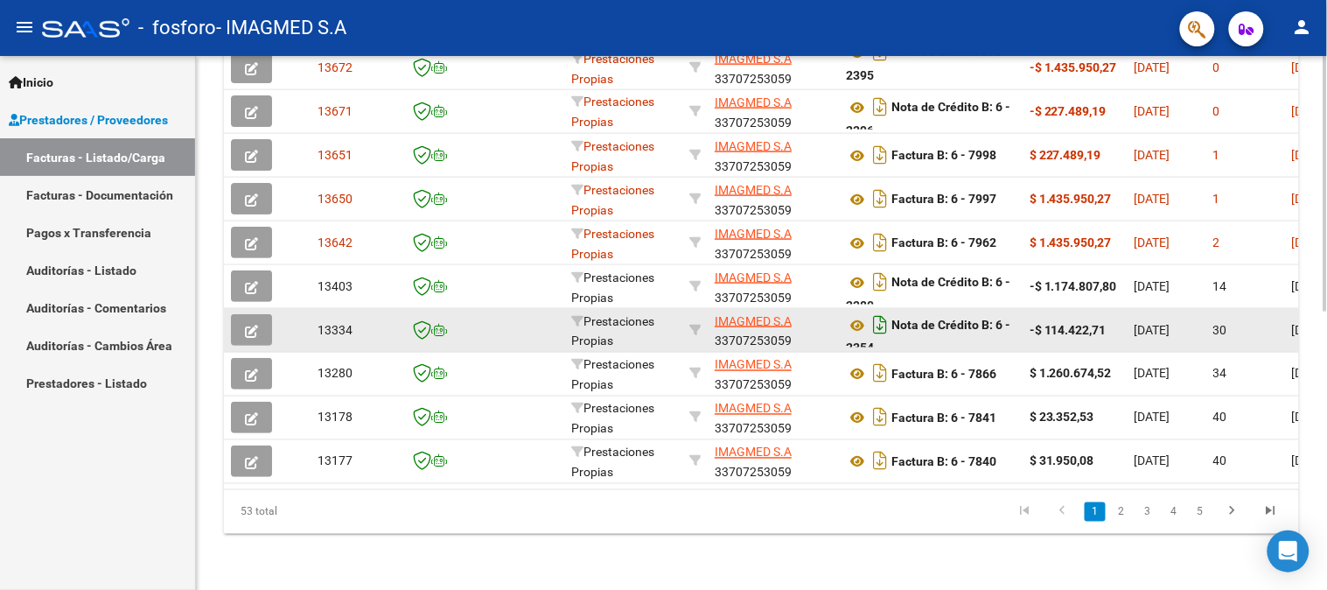
scroll to position [10, 0]
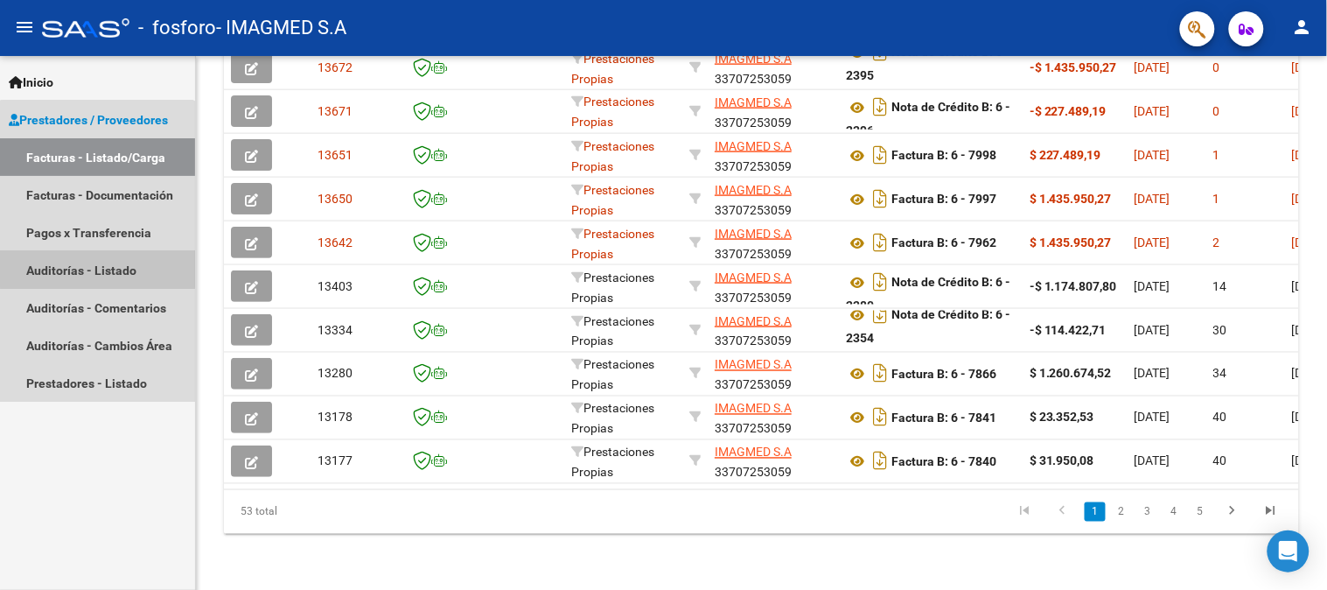
click at [97, 262] on link "Auditorías - Listado" at bounding box center [97, 270] width 195 height 38
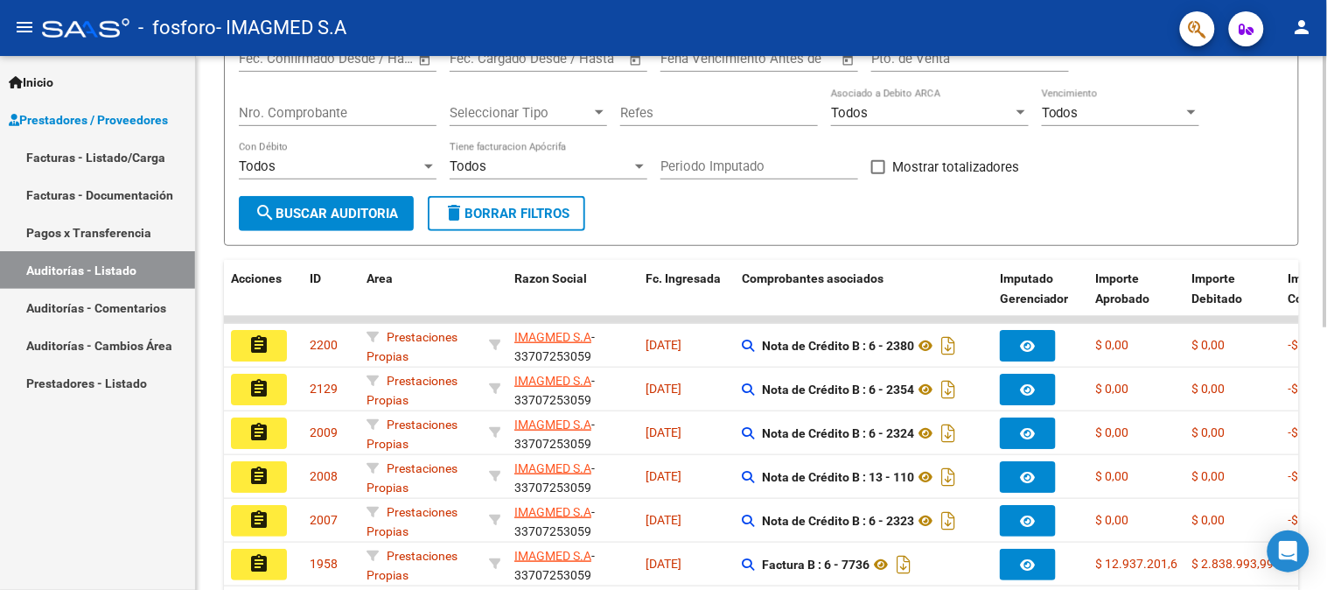
scroll to position [126, 0]
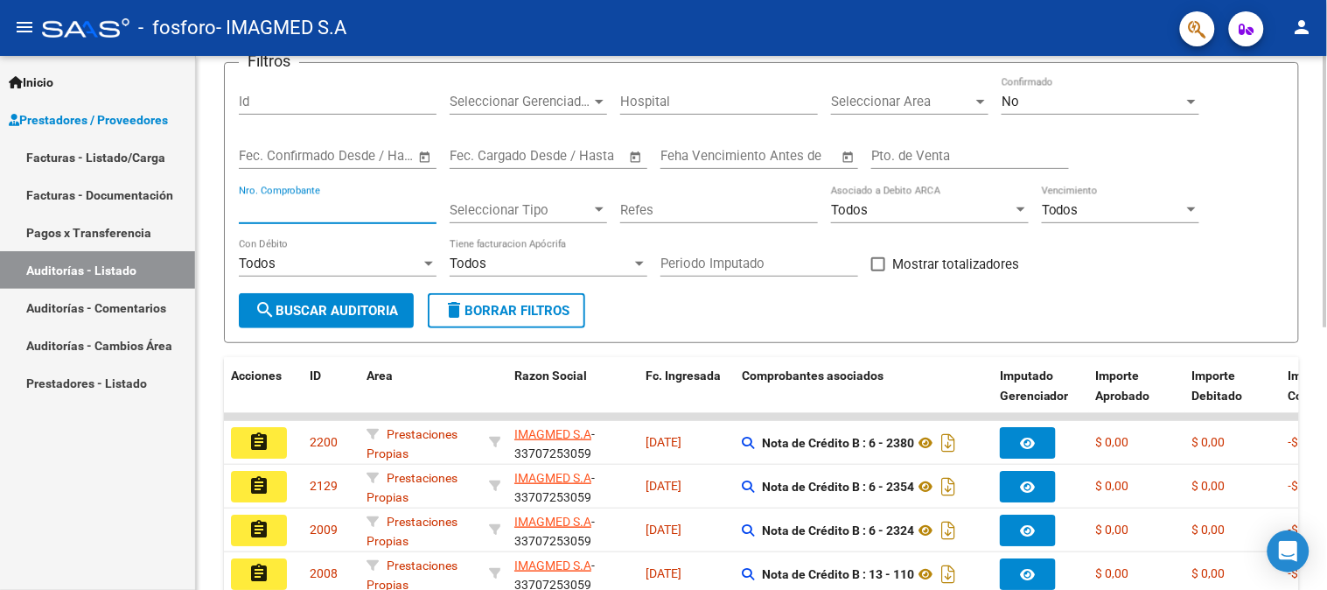
drag, startPoint x: 354, startPoint y: 214, endPoint x: 365, endPoint y: 206, distance: 13.1
click at [357, 214] on input "Nro. Comprobante" at bounding box center [338, 210] width 198 height 16
type input "7710"
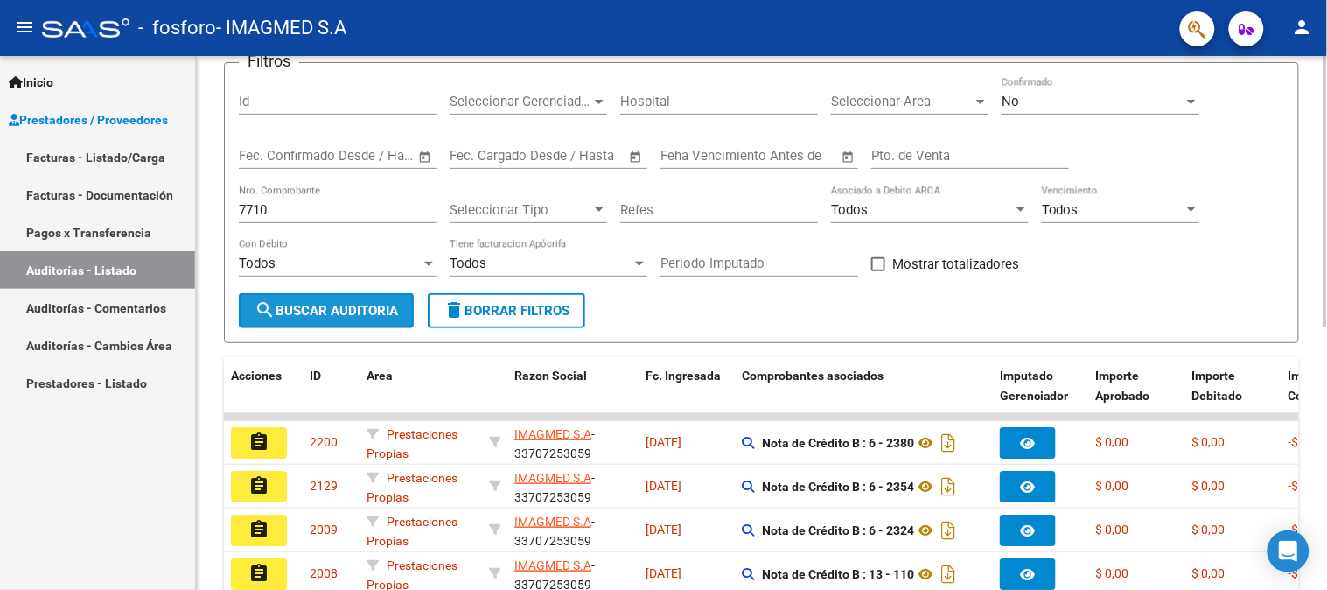
click at [341, 311] on span "search Buscar Auditoria" at bounding box center [326, 311] width 143 height 16
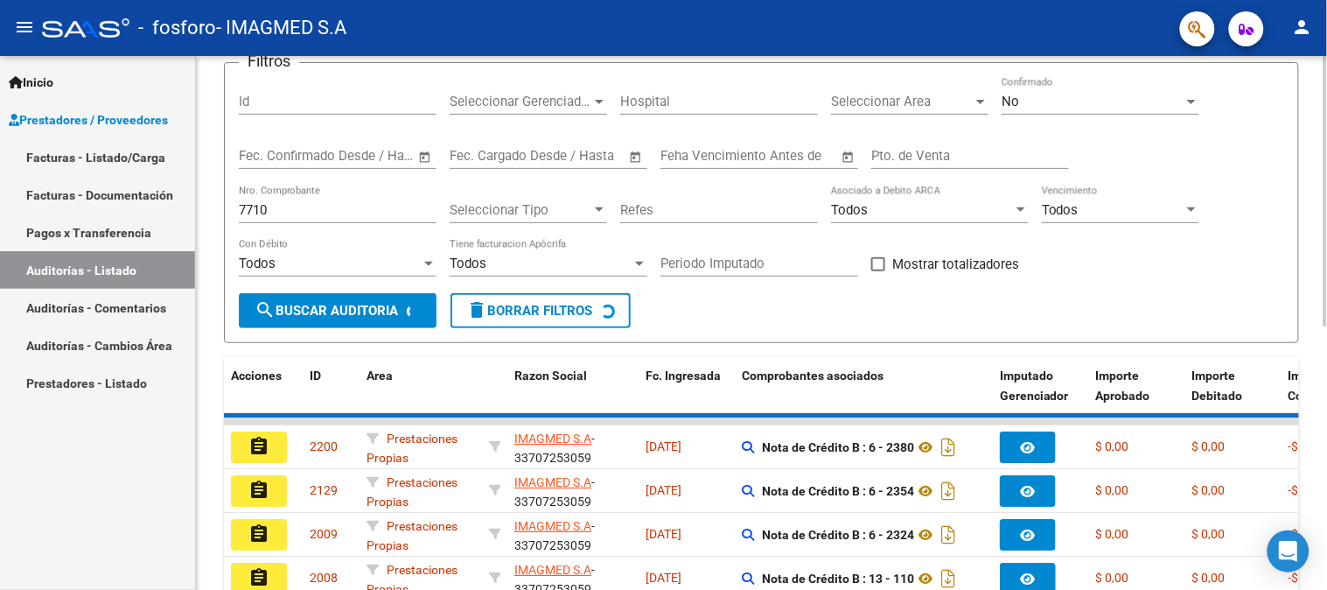
scroll to position [93, 0]
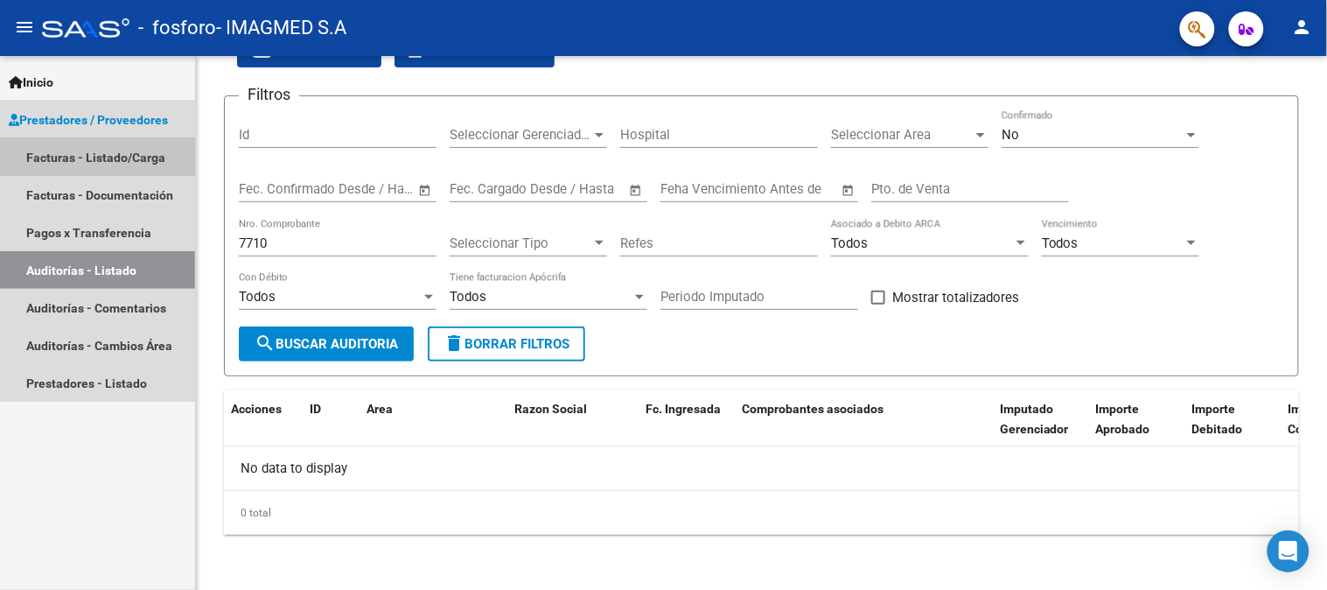
click at [111, 150] on link "Facturas - Listado/Carga" at bounding box center [97, 157] width 195 height 38
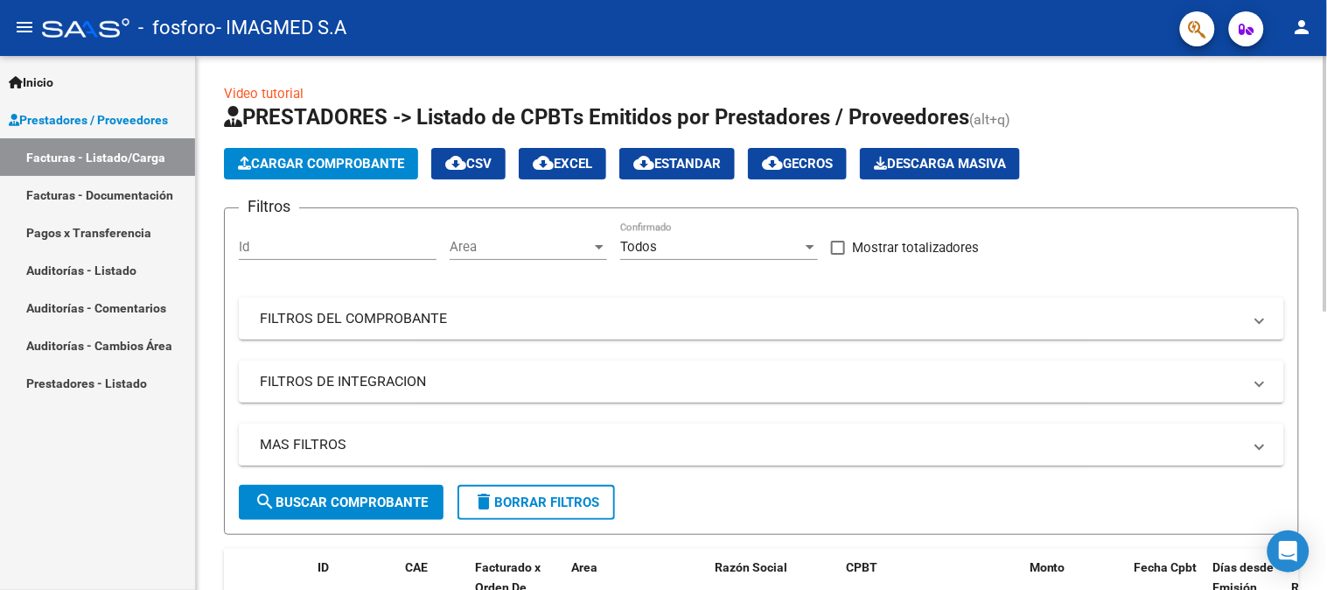
click at [374, 494] on span "search Buscar Comprobante" at bounding box center [341, 502] width 173 height 16
click at [872, 251] on span "Mostrar totalizadores" at bounding box center [915, 247] width 127 height 21
click at [838, 255] on input "Mostrar totalizadores" at bounding box center [837, 255] width 1 height 1
checkbox input "true"
click at [374, 503] on span "search Buscar Comprobante" at bounding box center [341, 502] width 173 height 16
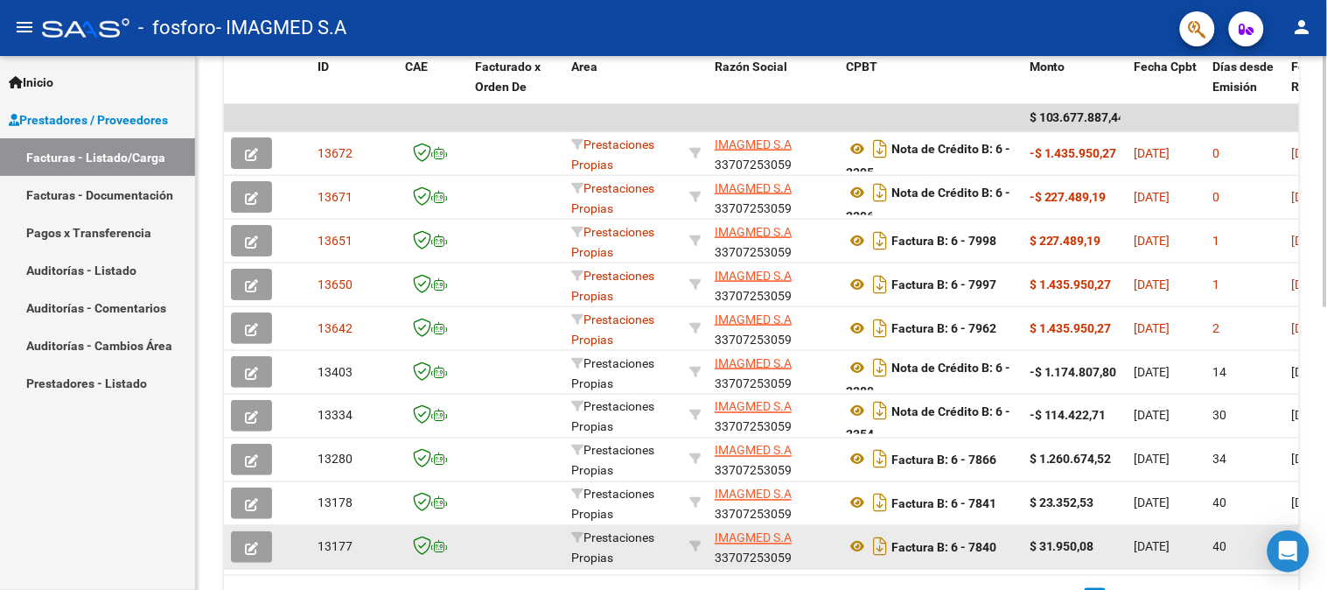
scroll to position [583, 0]
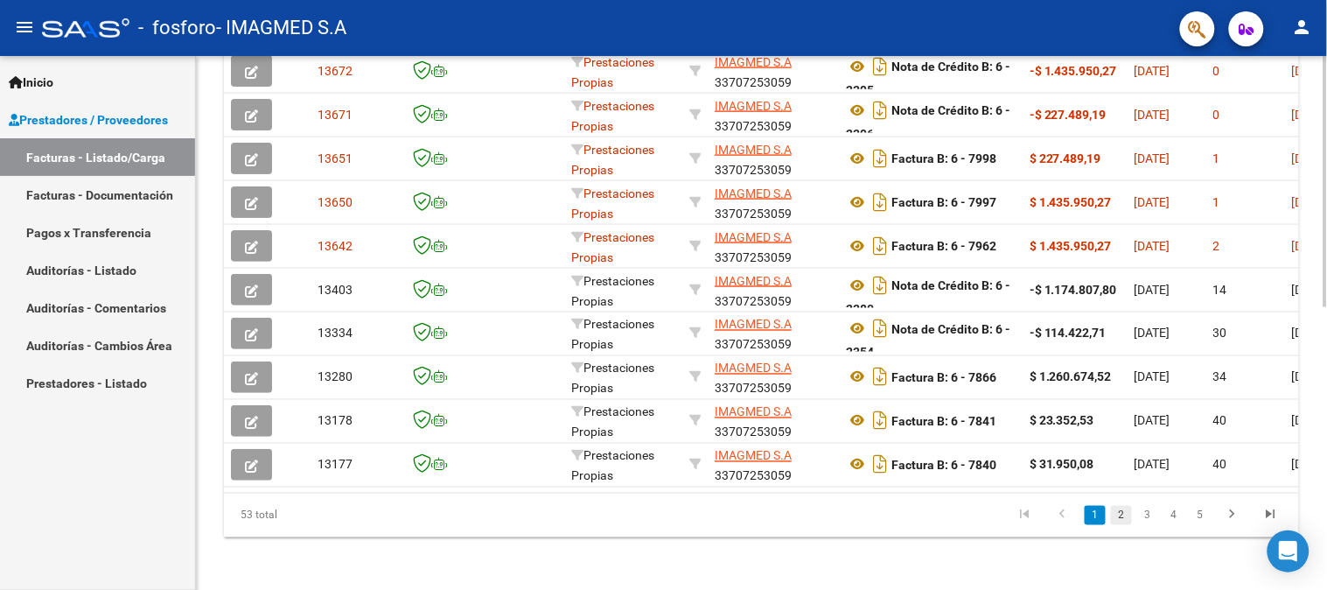
click at [1126, 525] on link "2" at bounding box center [1121, 515] width 21 height 19
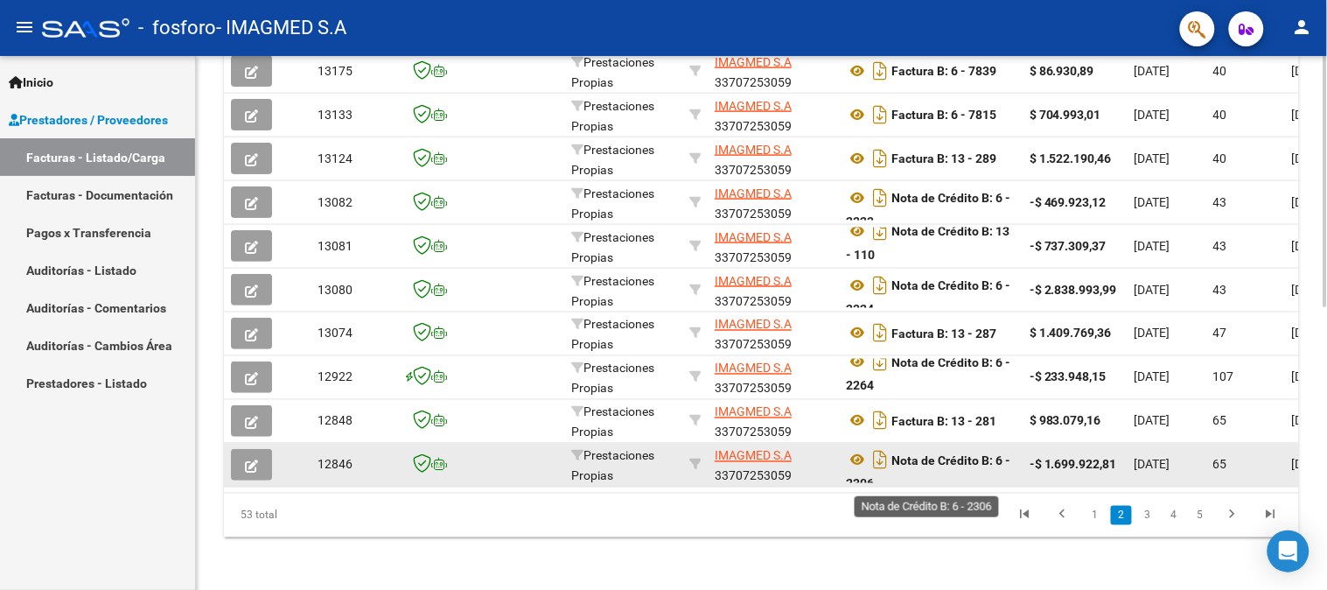
scroll to position [10, 0]
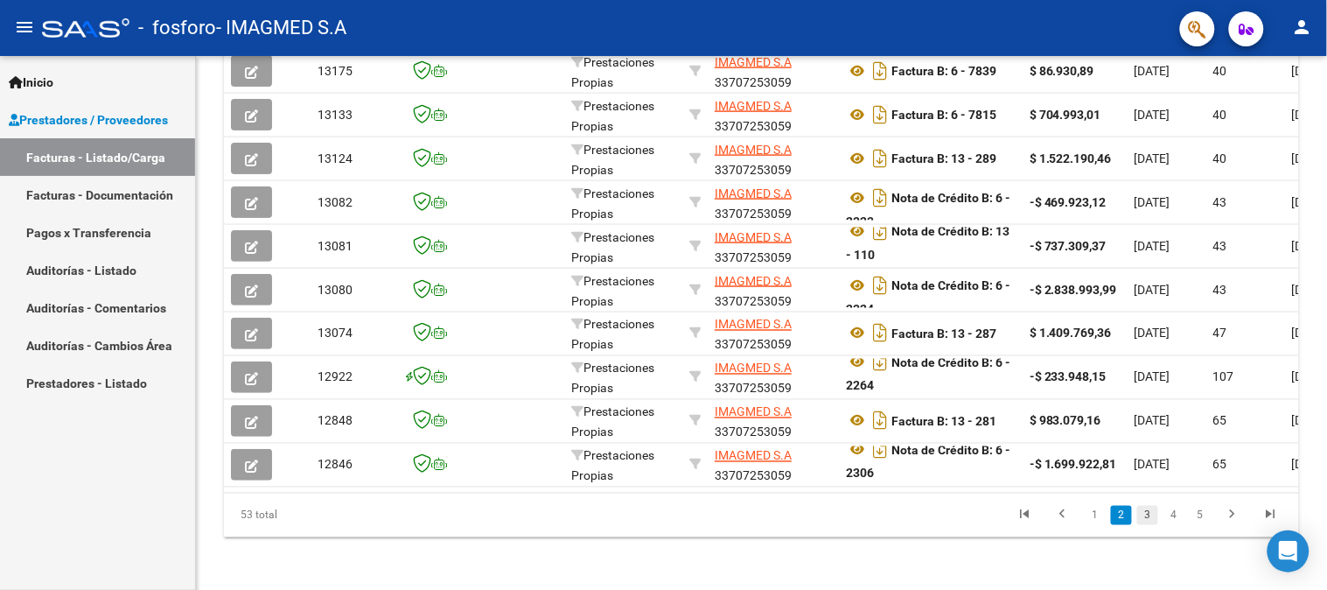
click at [1146, 525] on link "3" at bounding box center [1147, 515] width 21 height 19
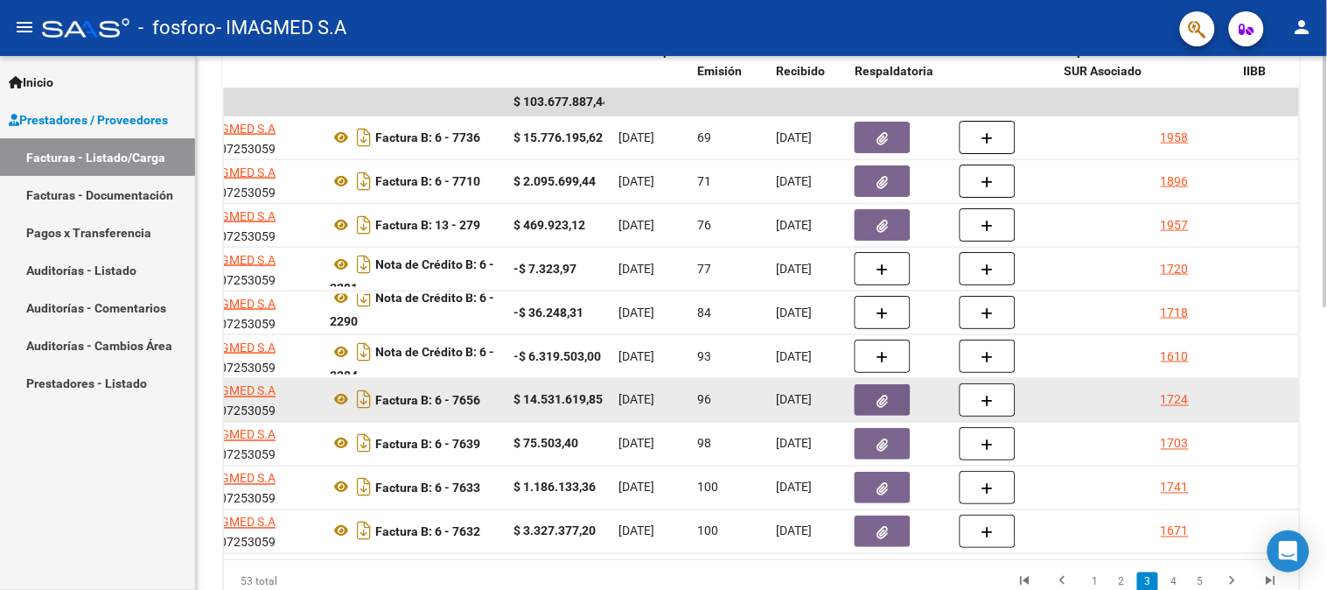
scroll to position [388, 0]
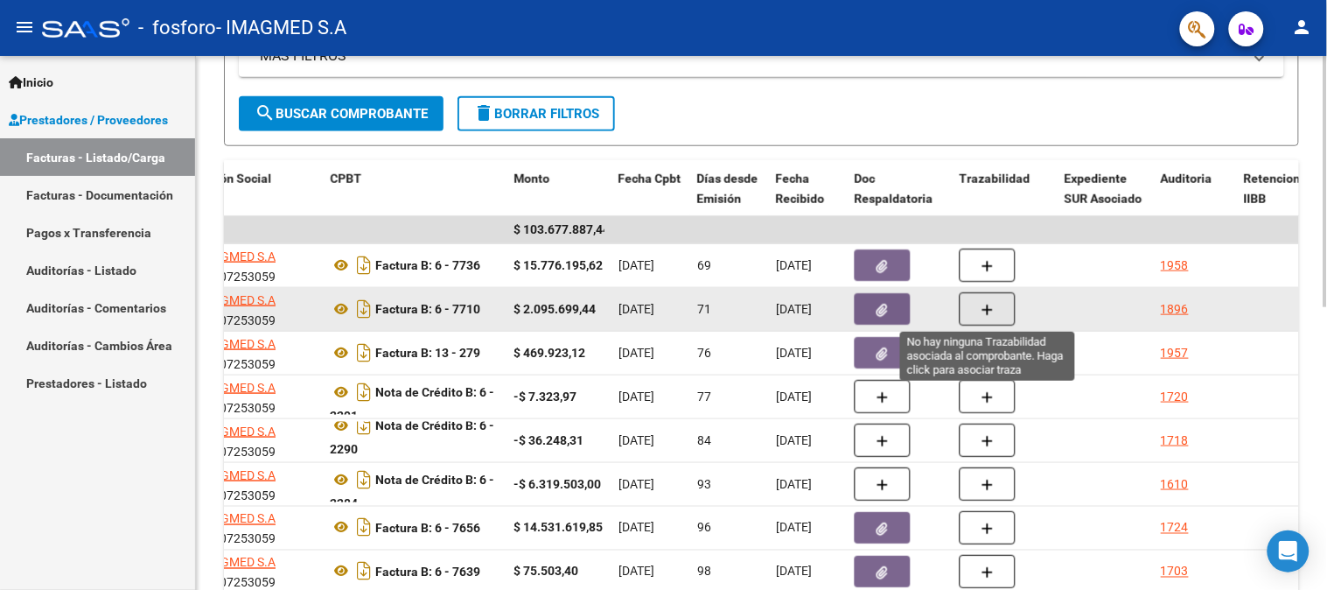
click at [984, 298] on button "button" at bounding box center [988, 308] width 56 height 33
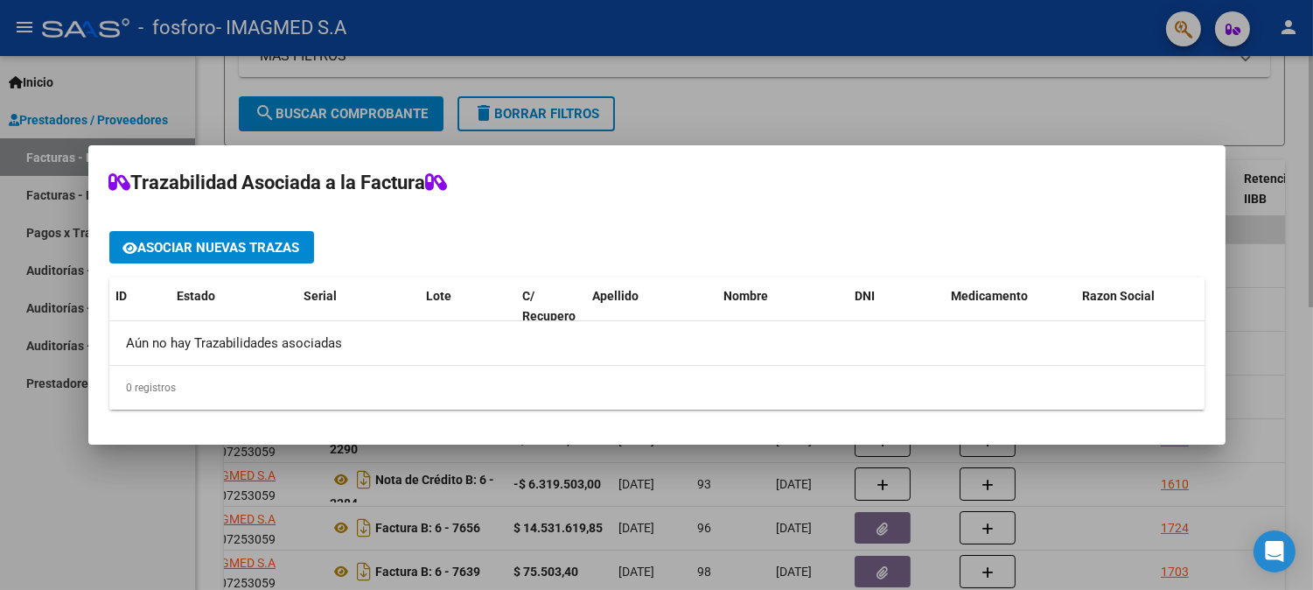
click at [1070, 76] on div at bounding box center [656, 295] width 1313 height 590
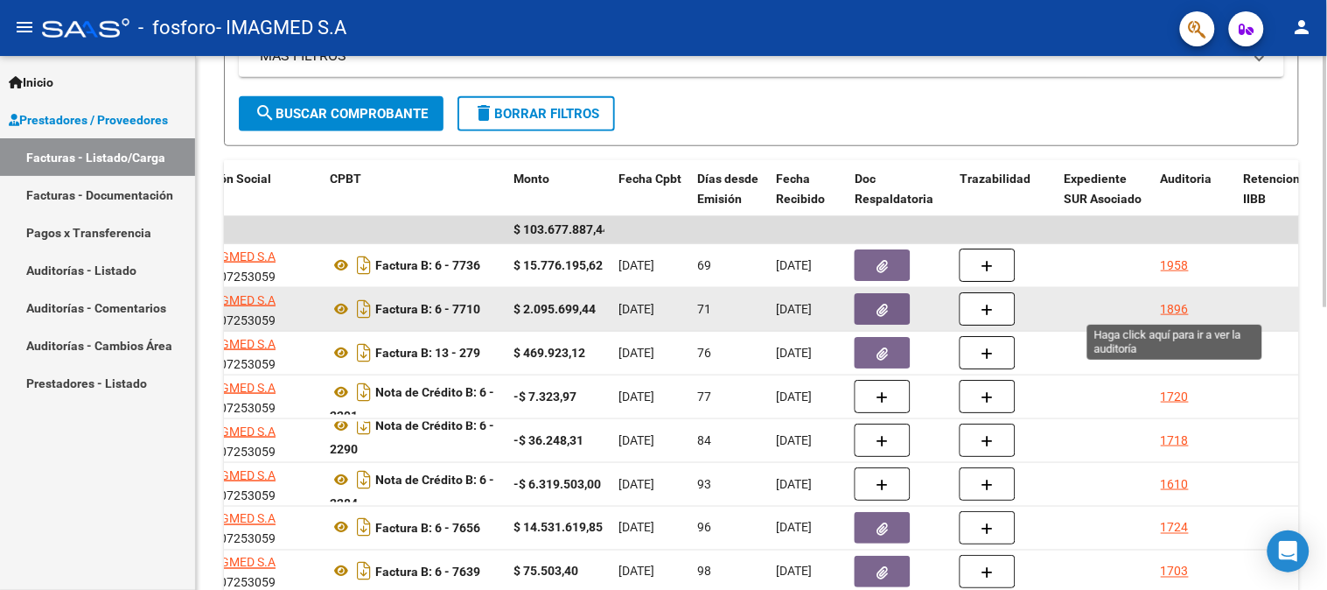
click at [1176, 311] on div "1896" at bounding box center [1175, 309] width 28 height 20
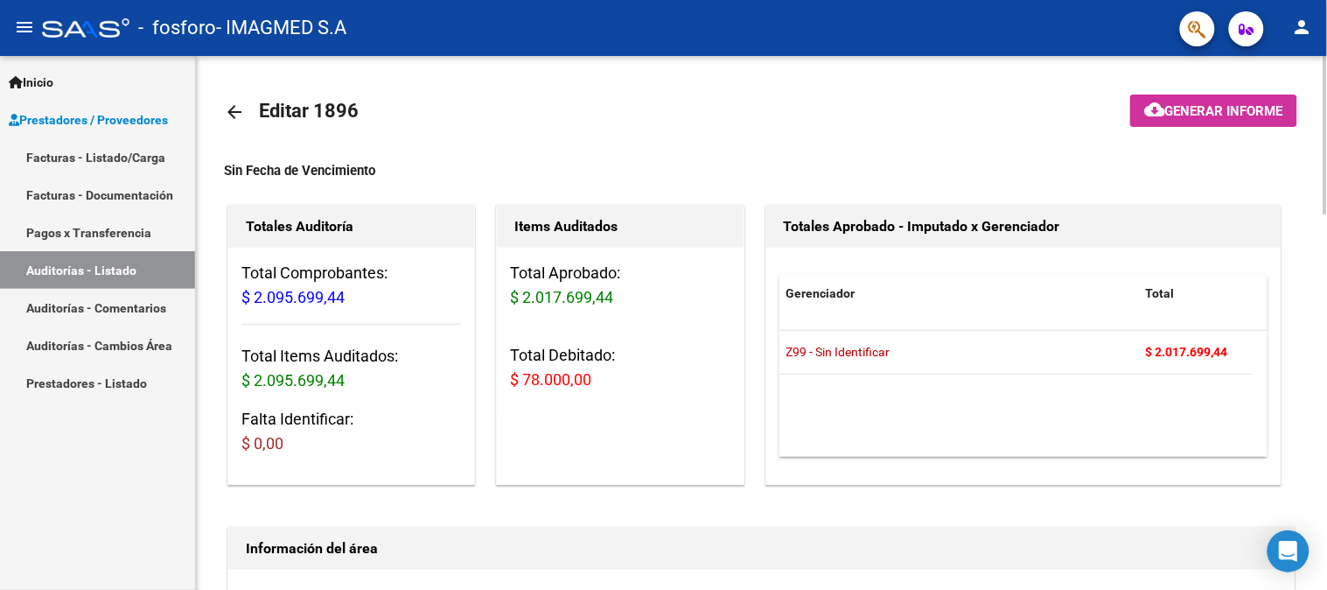
drag, startPoint x: 516, startPoint y: 379, endPoint x: 685, endPoint y: 382, distance: 168.9
click at [685, 382] on h3 "Total Debitado: $ 78.000,00" at bounding box center [620, 367] width 220 height 49
click at [1238, 108] on span "Generar informe" at bounding box center [1224, 111] width 118 height 16
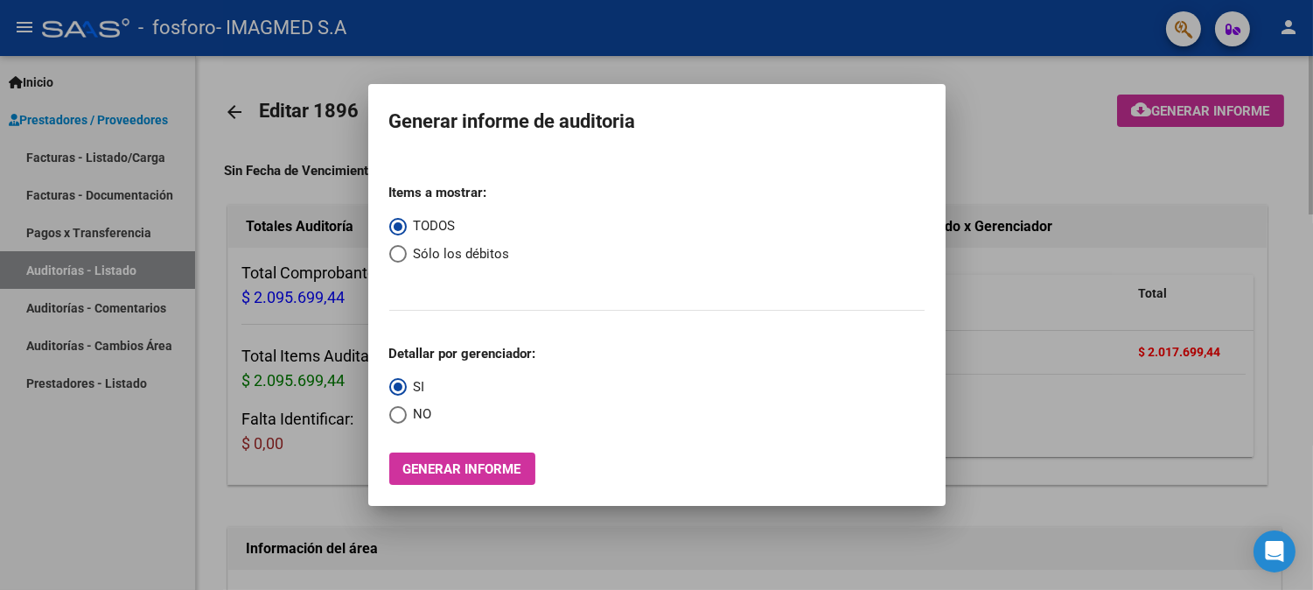
click at [982, 75] on div at bounding box center [656, 295] width 1313 height 590
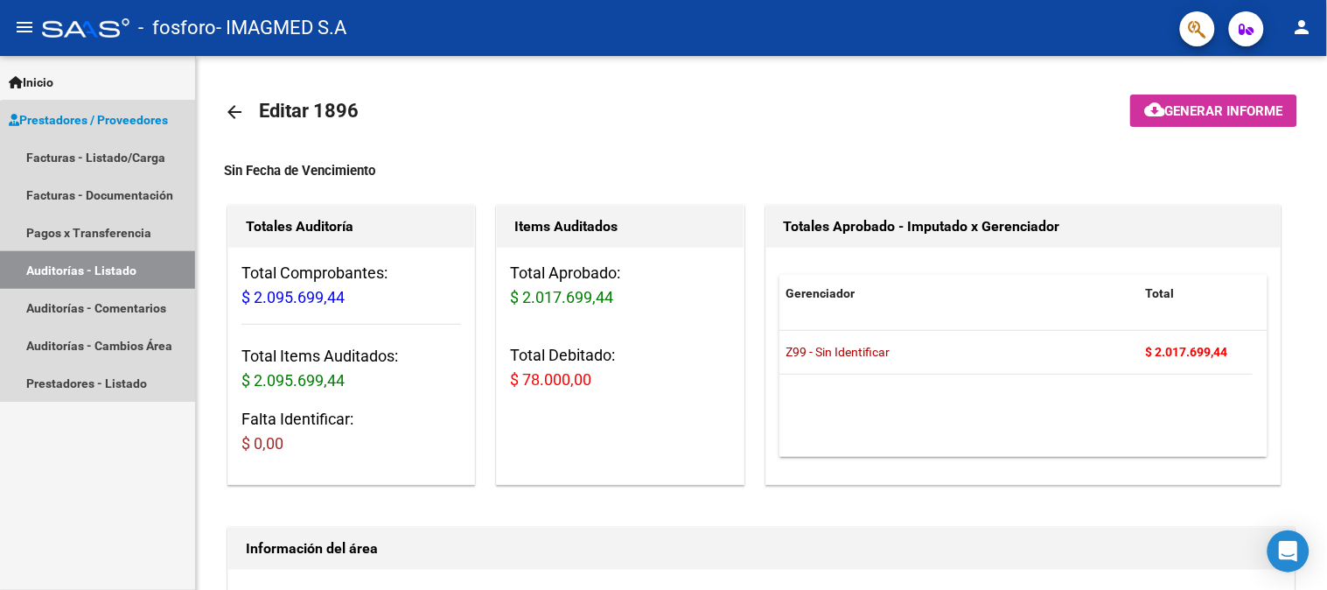
click at [103, 269] on link "Auditorías - Listado" at bounding box center [97, 270] width 195 height 38
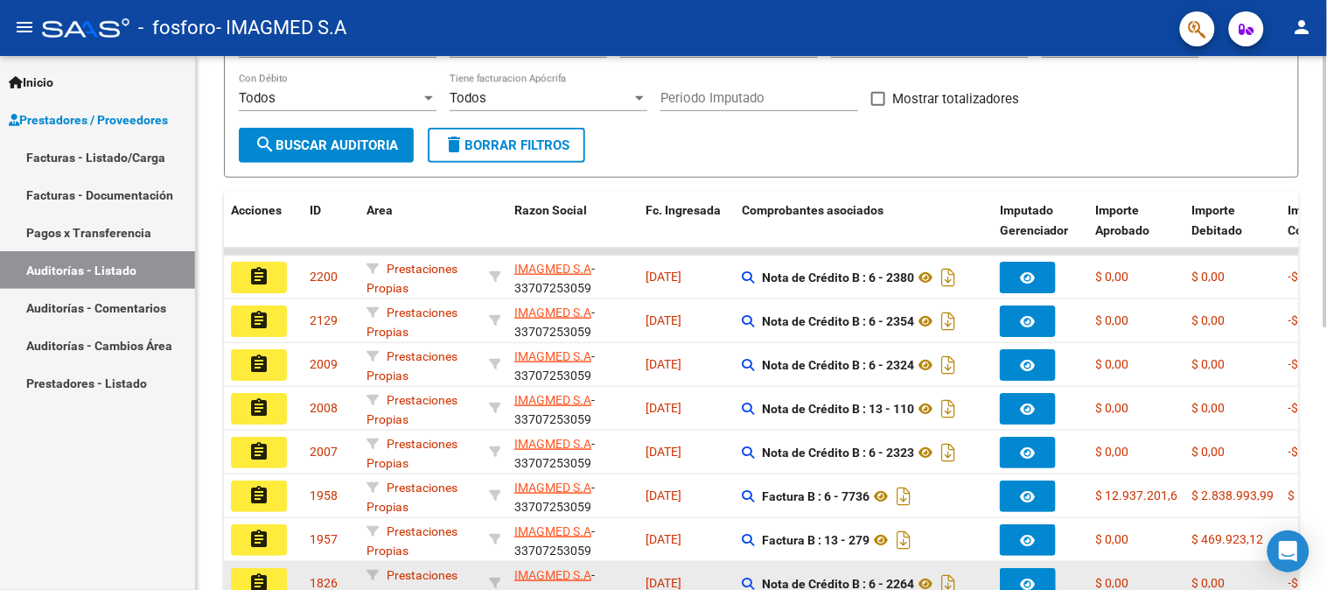
scroll to position [514, 0]
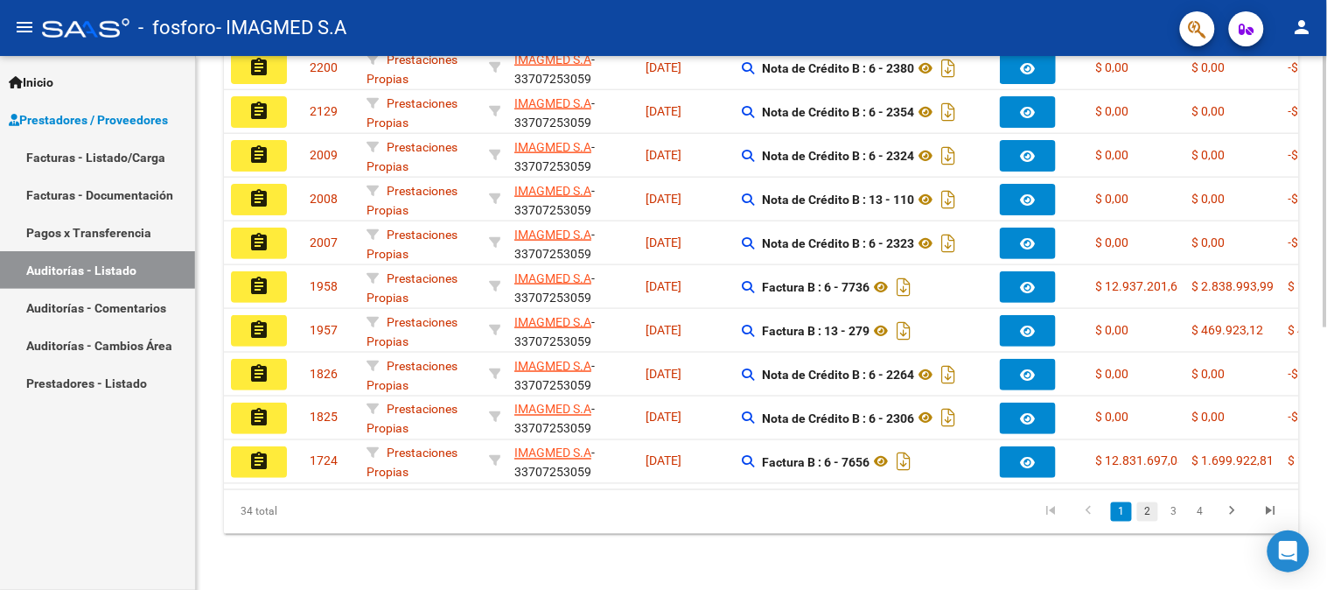
click at [1147, 514] on link "2" at bounding box center [1147, 511] width 21 height 19
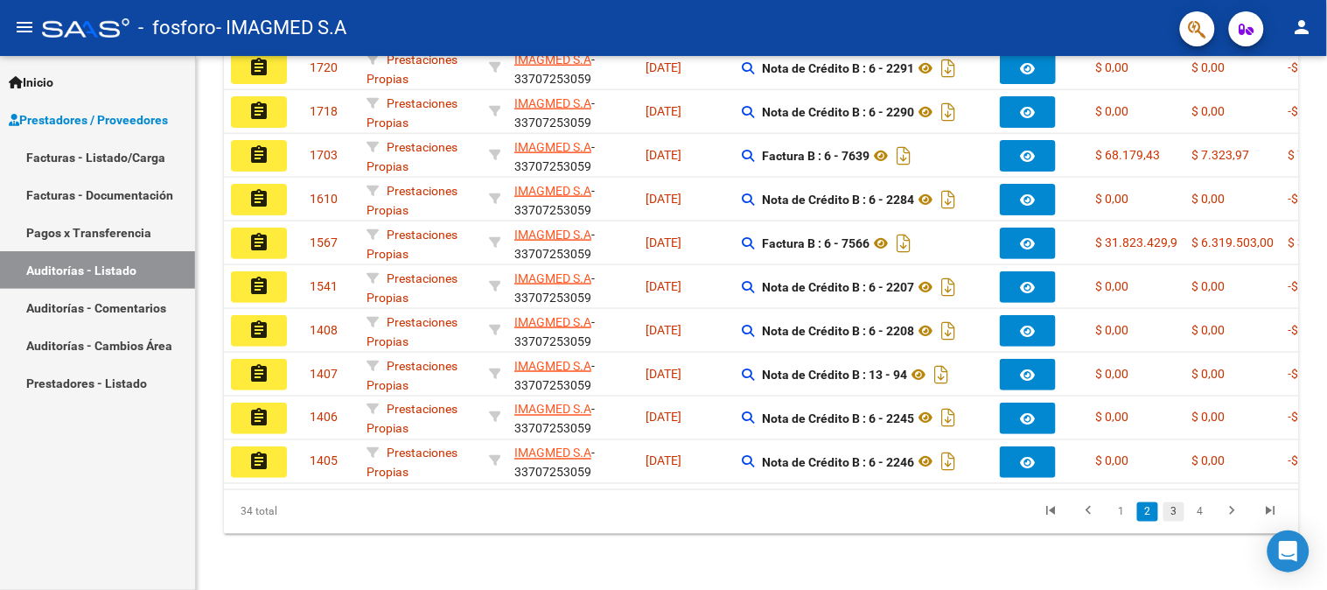
click at [1170, 512] on link "3" at bounding box center [1174, 511] width 21 height 19
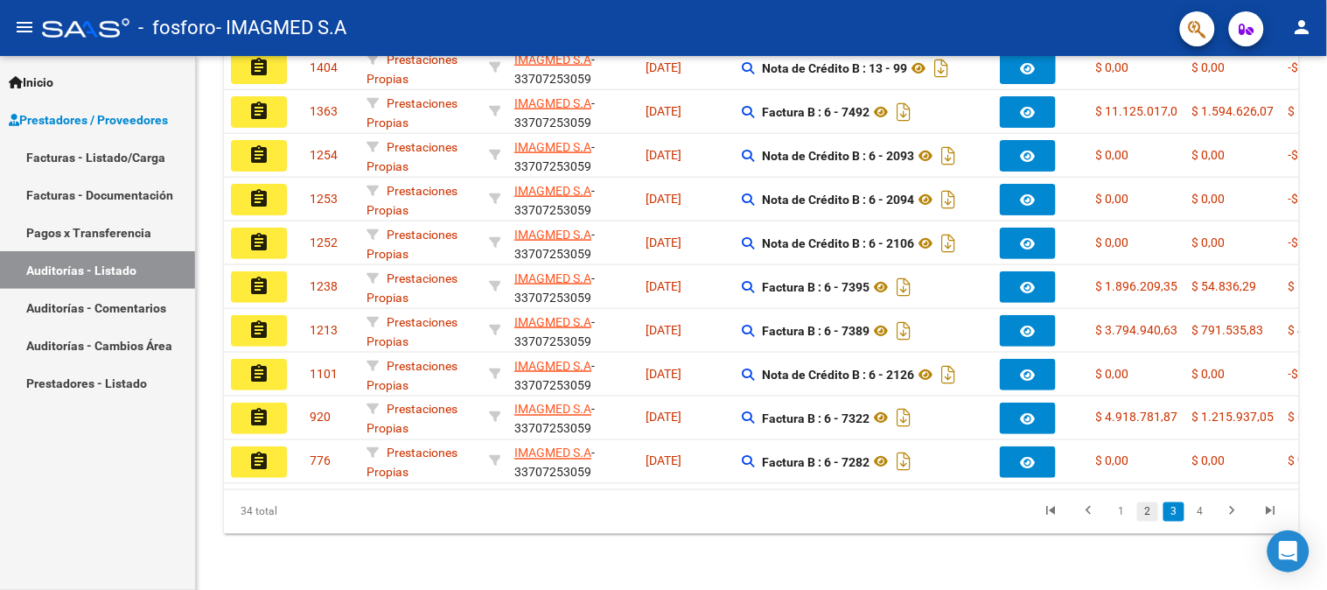
click at [1152, 518] on link "2" at bounding box center [1147, 511] width 21 height 19
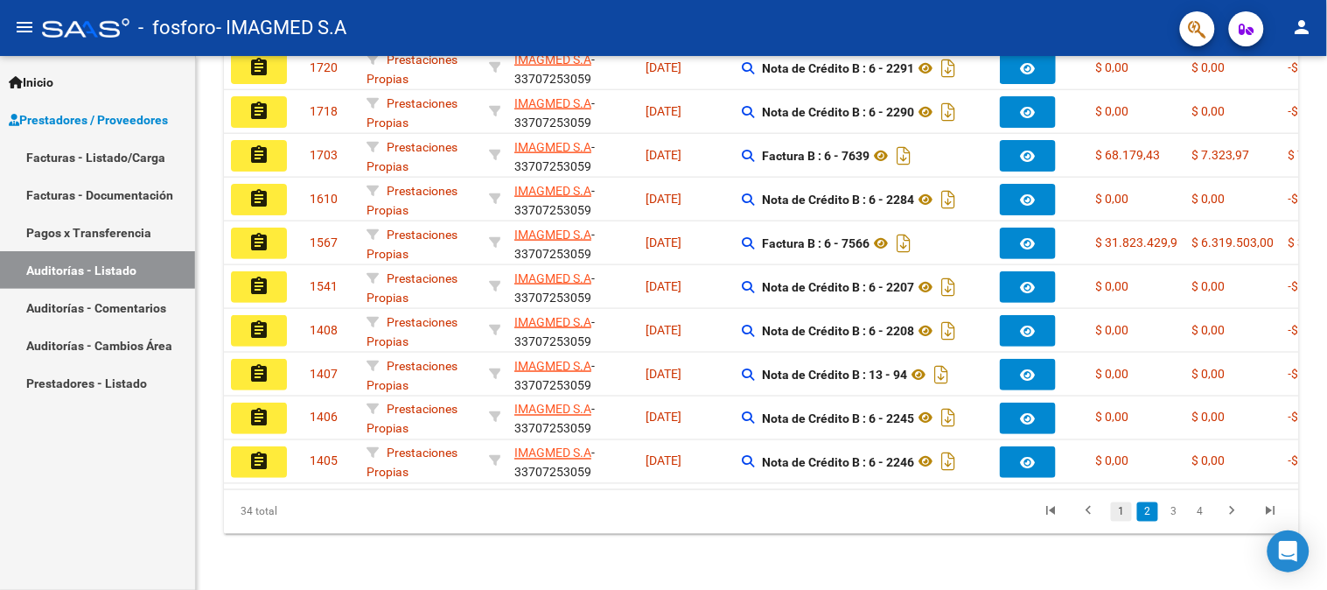
click at [1117, 509] on link "1" at bounding box center [1121, 511] width 21 height 19
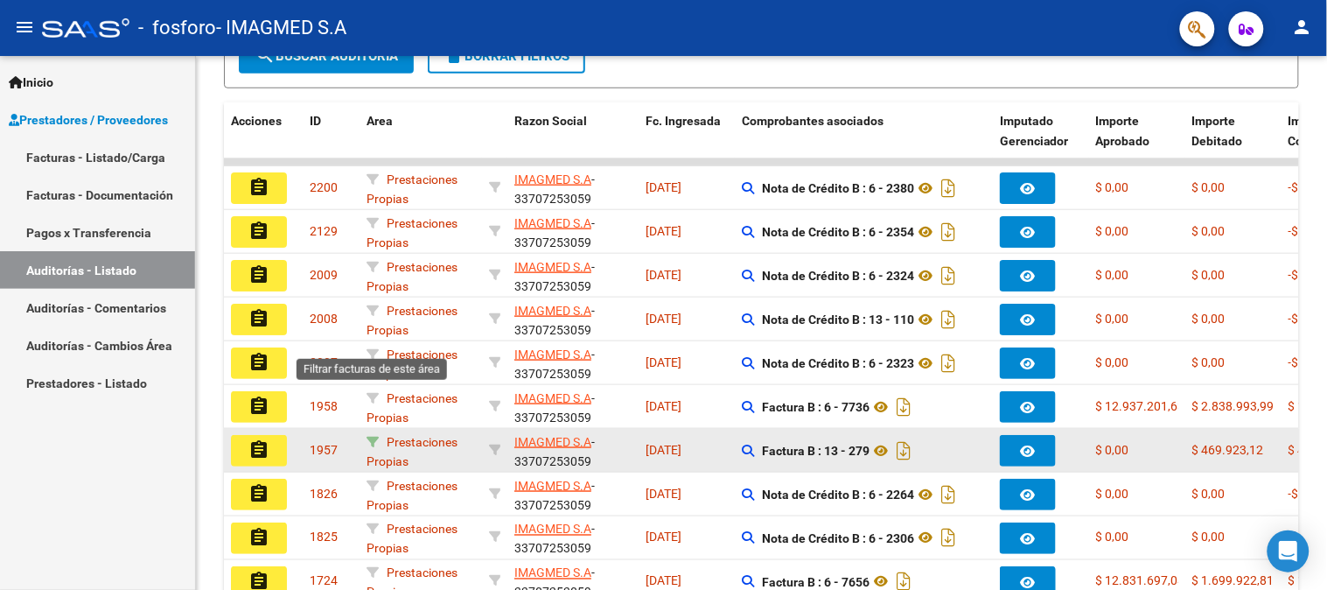
scroll to position [223, 0]
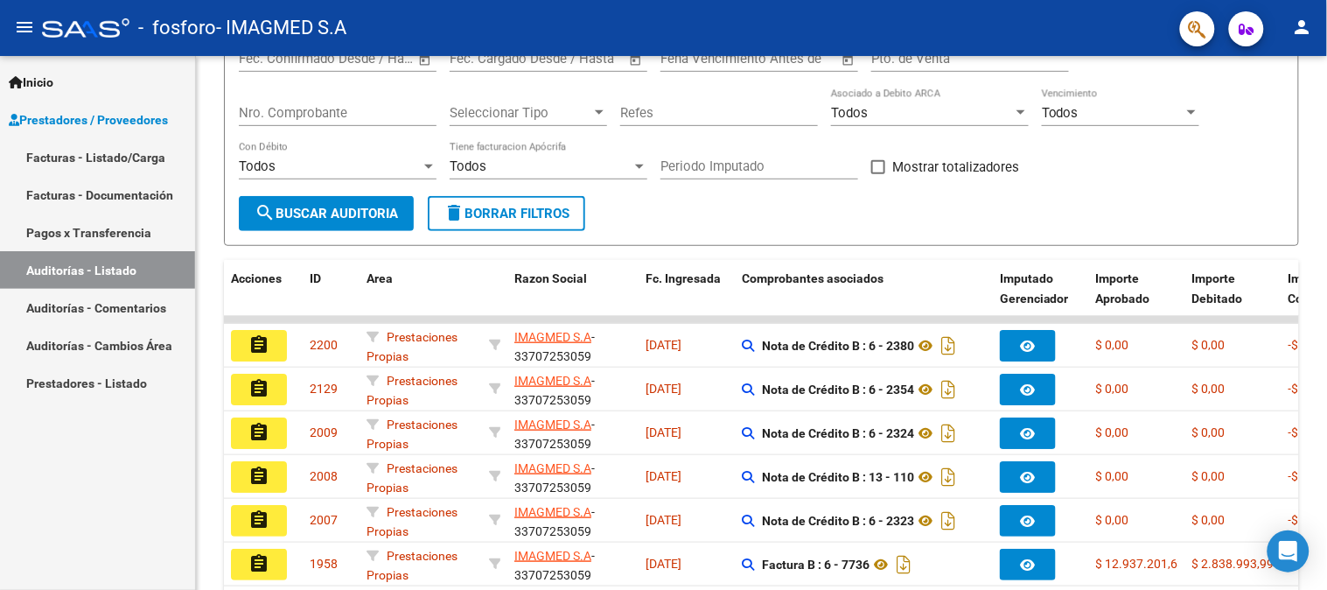
click at [80, 156] on link "Facturas - Listado/Carga" at bounding box center [97, 157] width 195 height 38
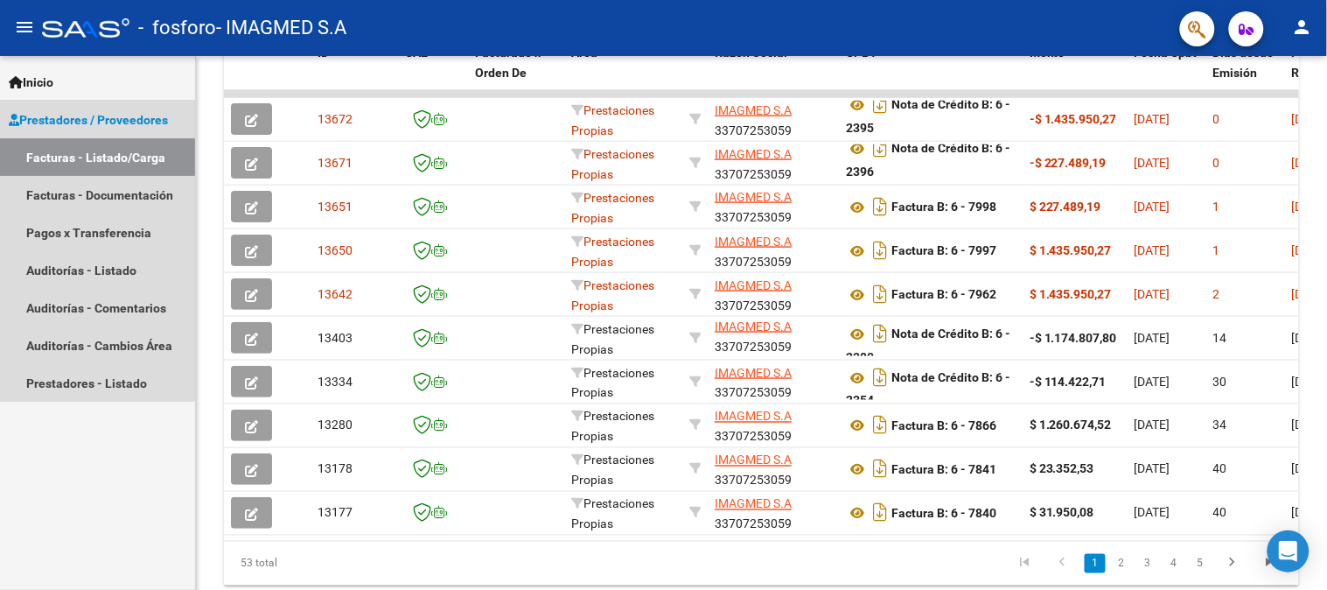
click at [91, 122] on span "Prestadores / Proveedores" at bounding box center [88, 119] width 159 height 19
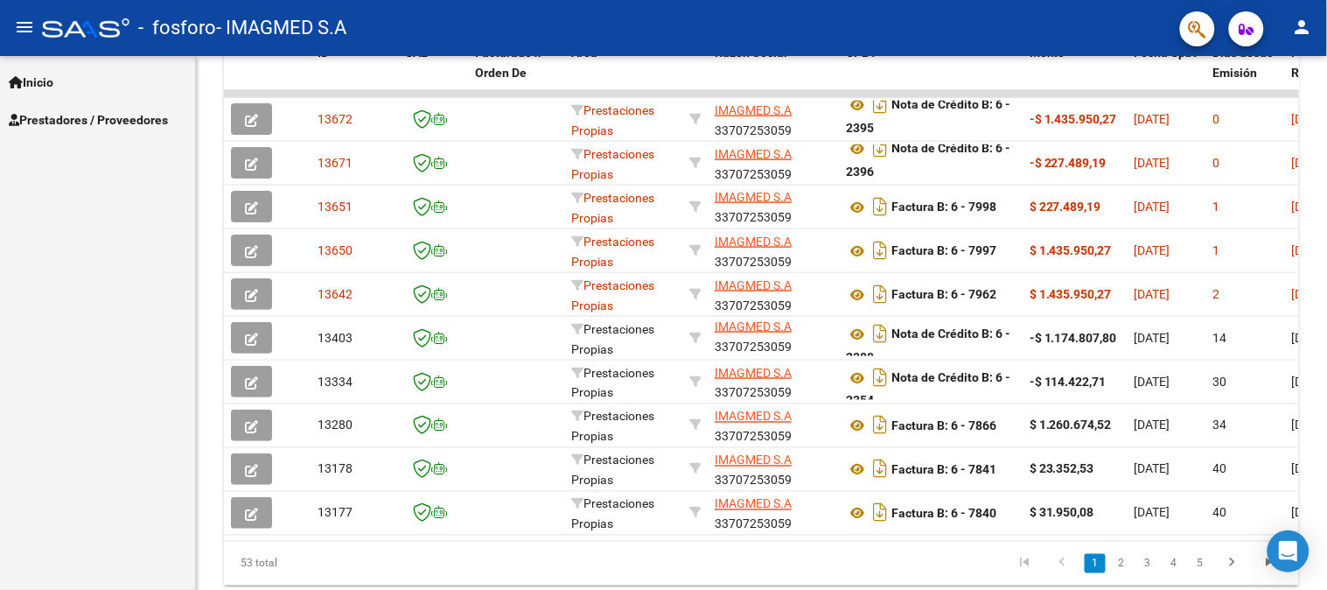
click at [91, 122] on span "Prestadores / Proveedores" at bounding box center [88, 119] width 159 height 19
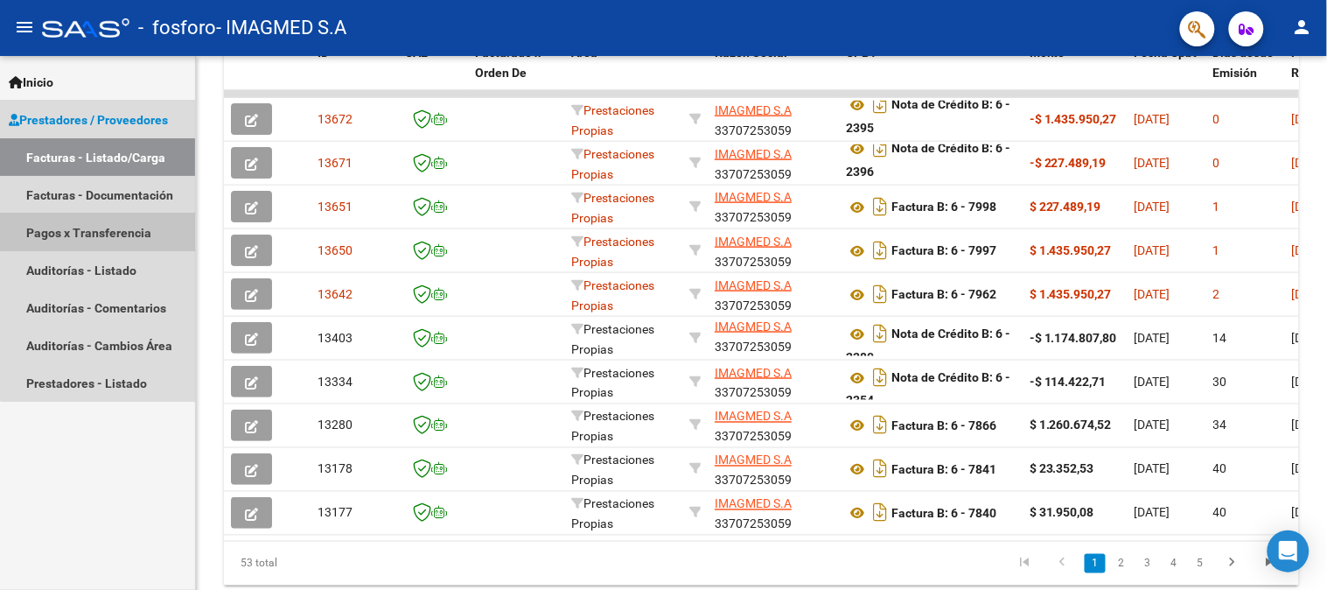
click at [102, 228] on link "Pagos x Transferencia" at bounding box center [97, 232] width 195 height 38
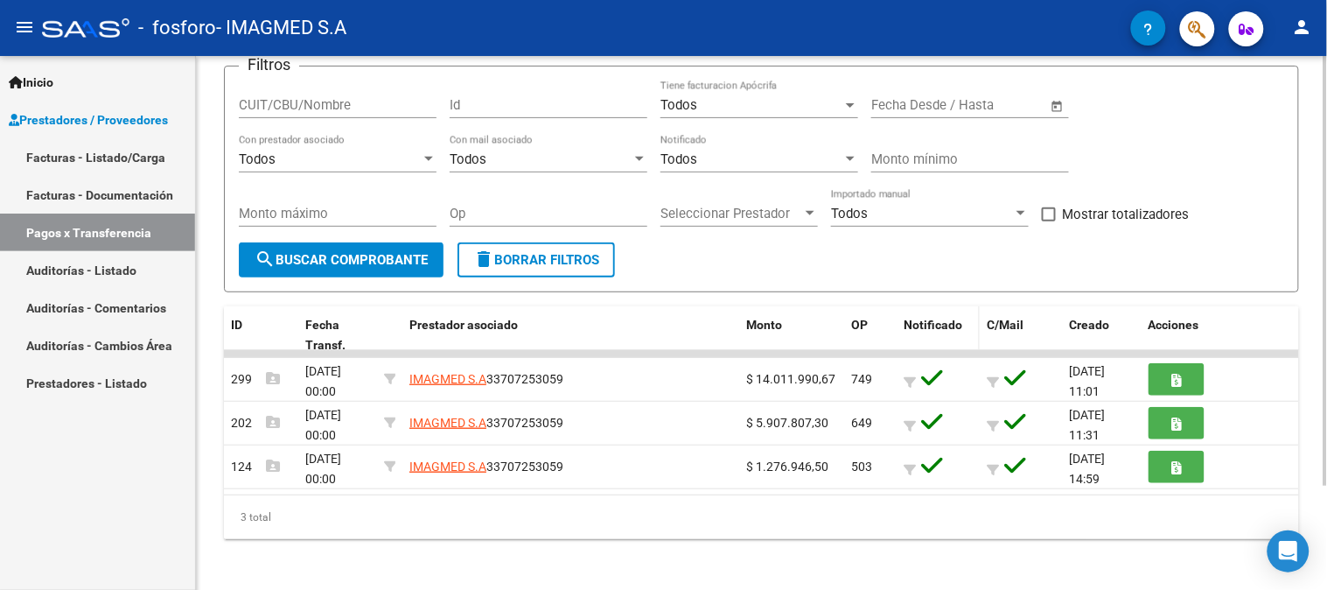
scroll to position [129, 0]
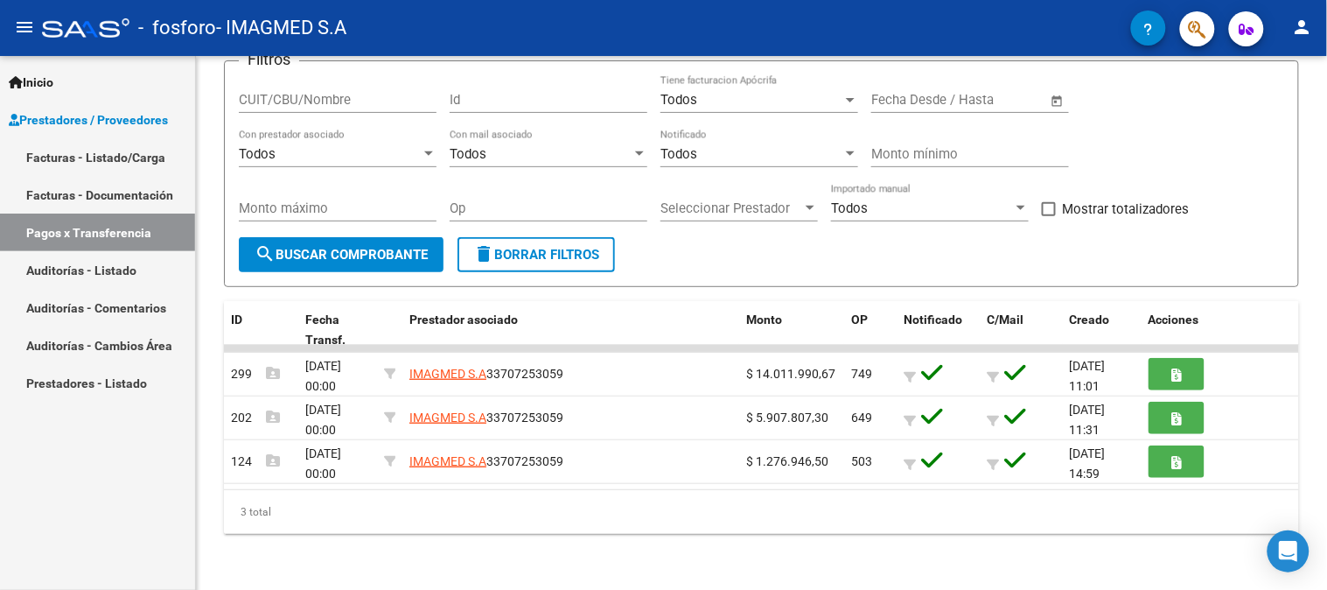
click at [94, 262] on link "Auditorías - Listado" at bounding box center [97, 270] width 195 height 38
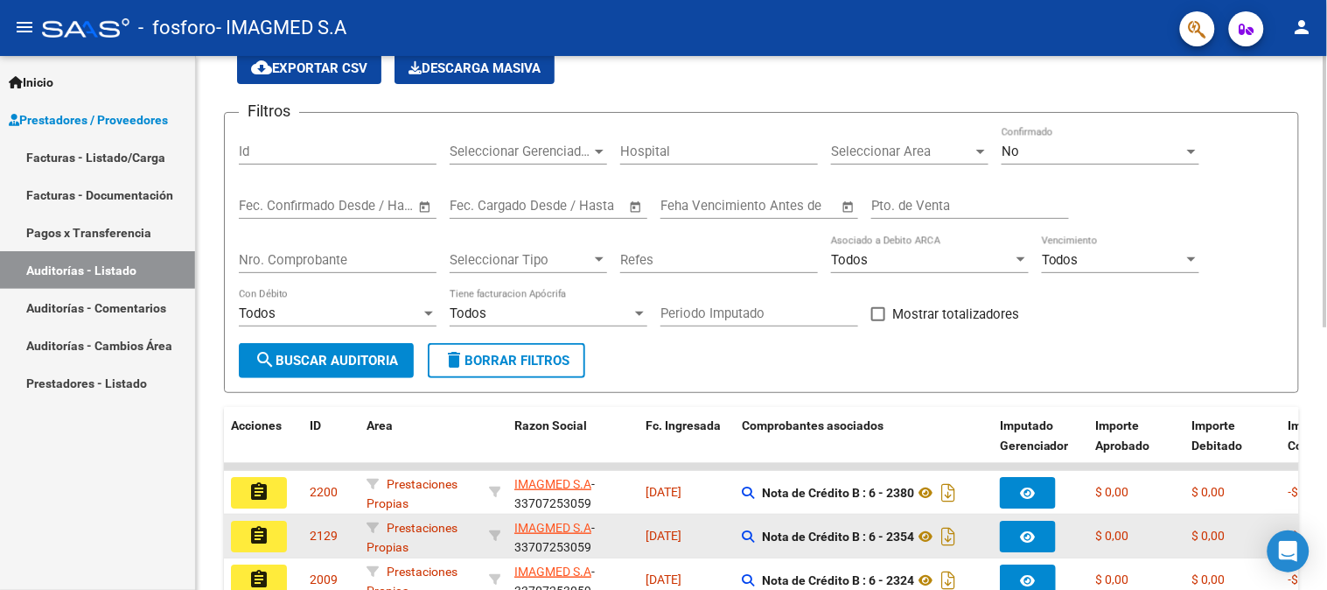
scroll to position [29, 0]
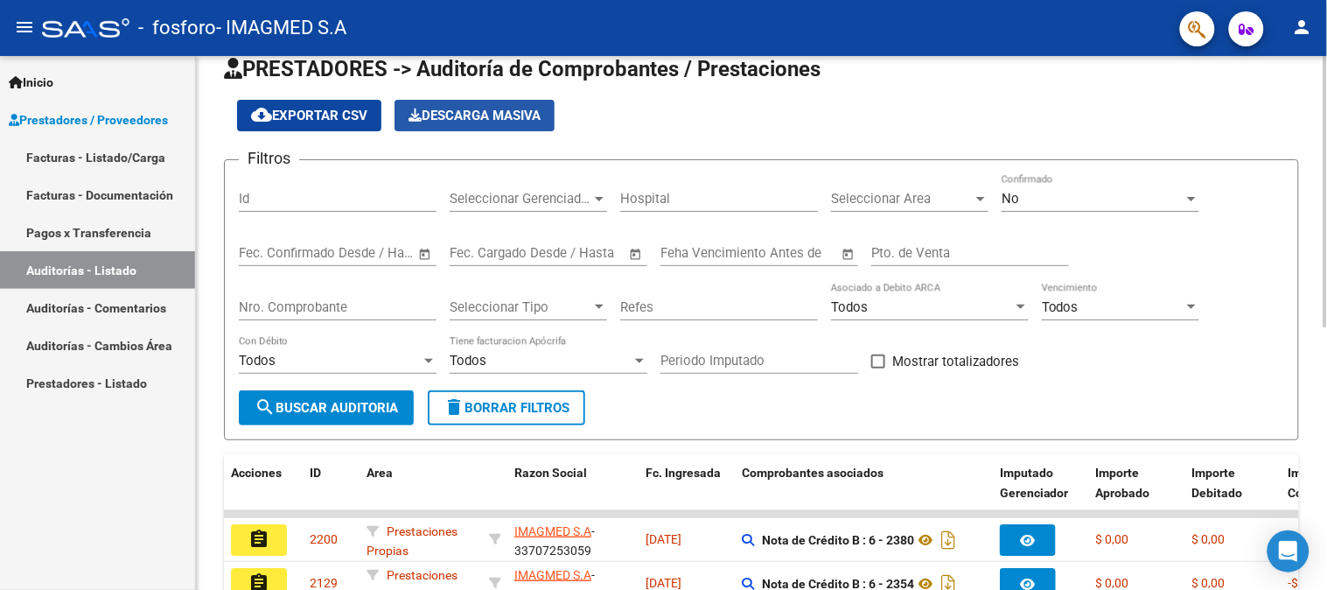
click at [481, 109] on span "Descarga Masiva" at bounding box center [475, 116] width 132 height 16
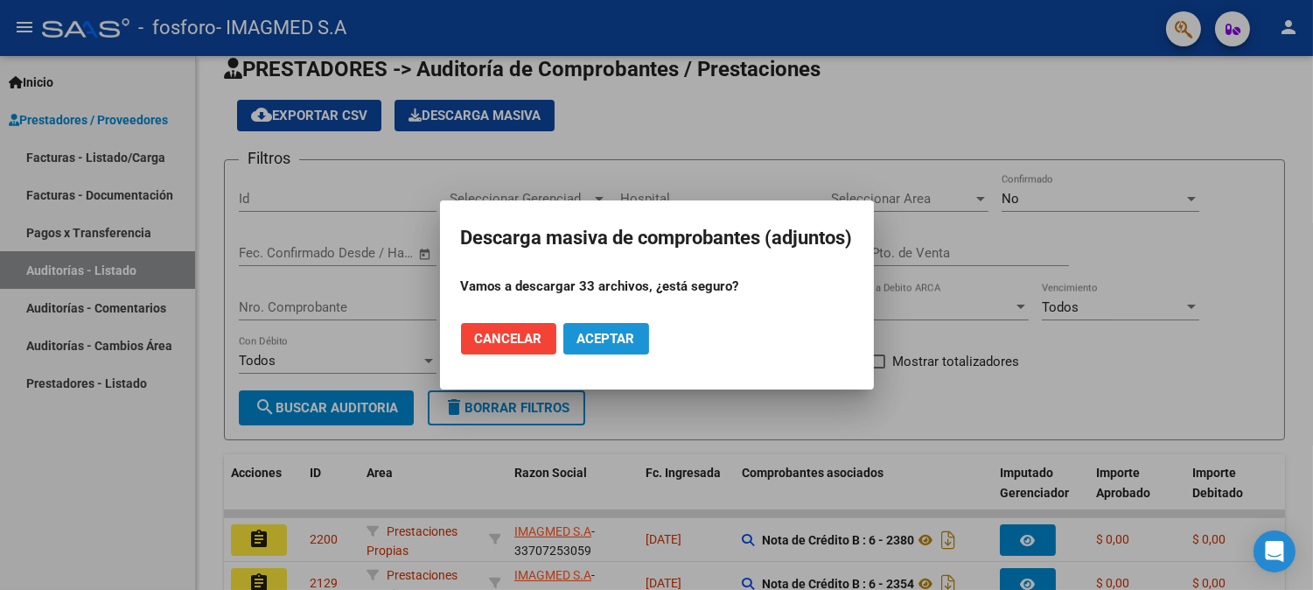
click at [606, 332] on span "Aceptar" at bounding box center [606, 339] width 58 height 16
